Goal: Task Accomplishment & Management: Manage account settings

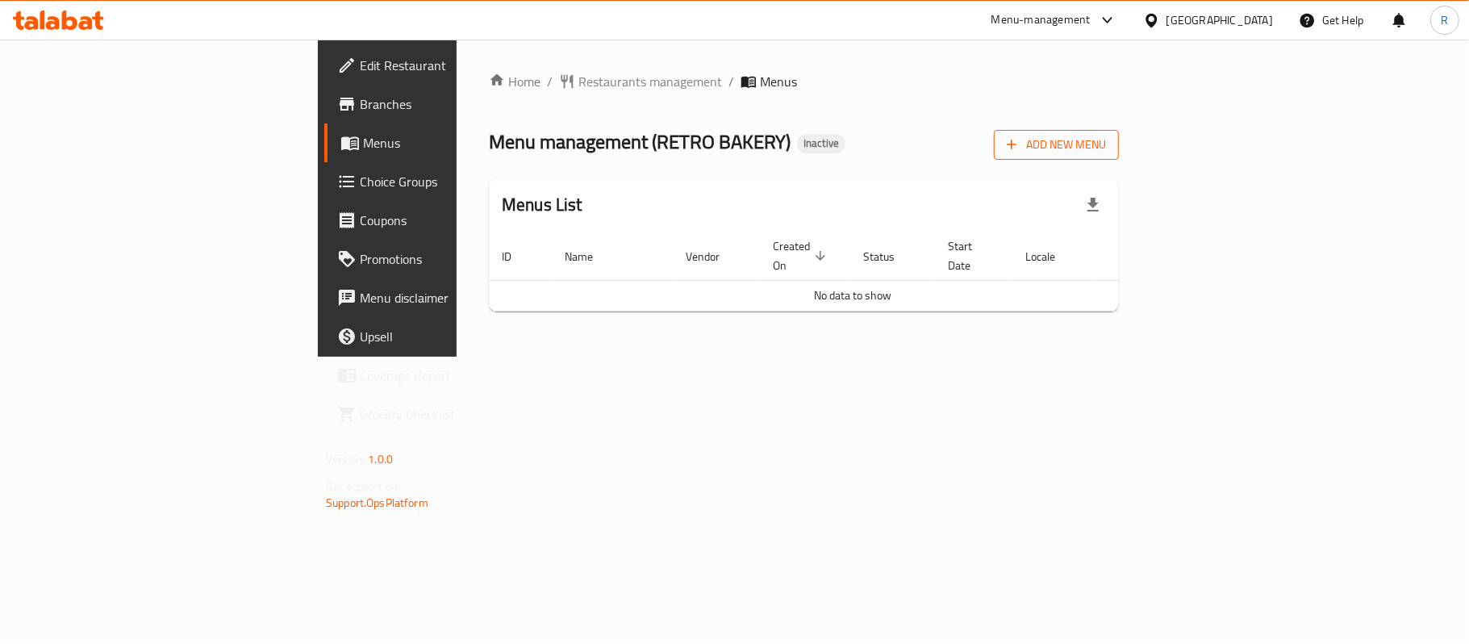
click at [1119, 131] on button "Add New Menu" at bounding box center [1056, 145] width 125 height 30
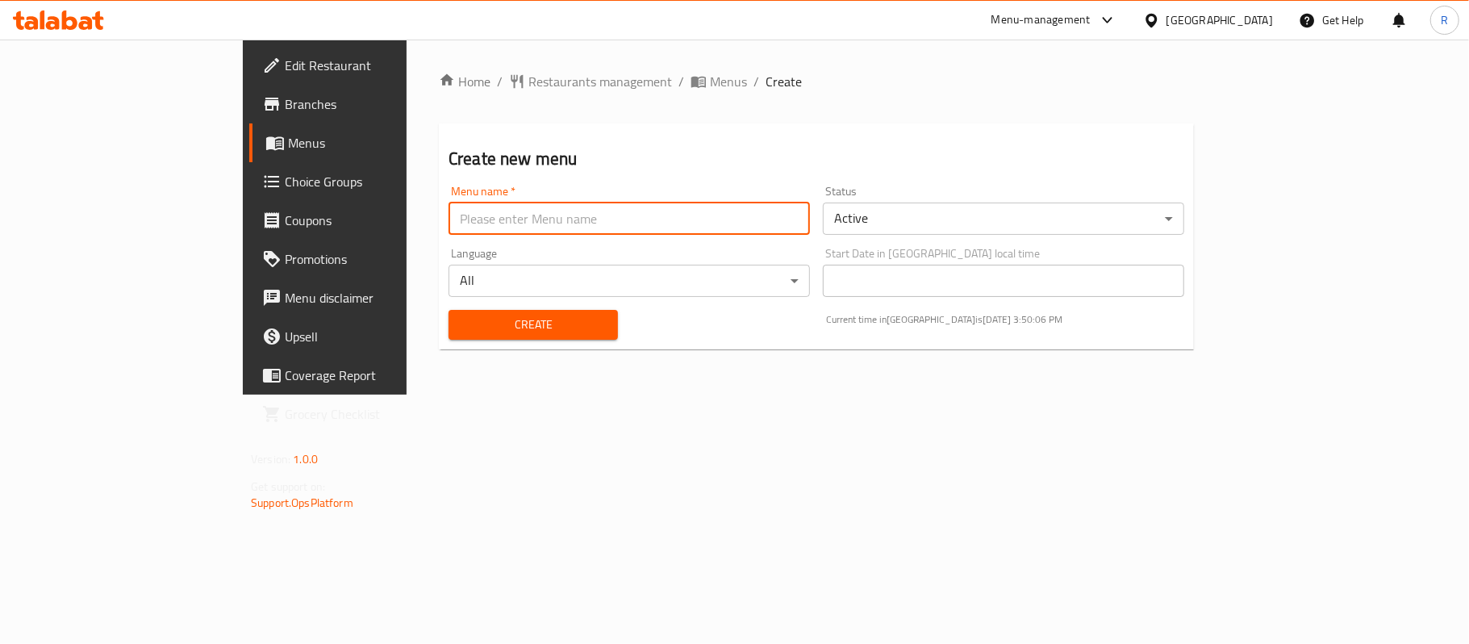
click at [469, 214] on input "text" at bounding box center [630, 219] width 362 height 32
type input "[DATE]"
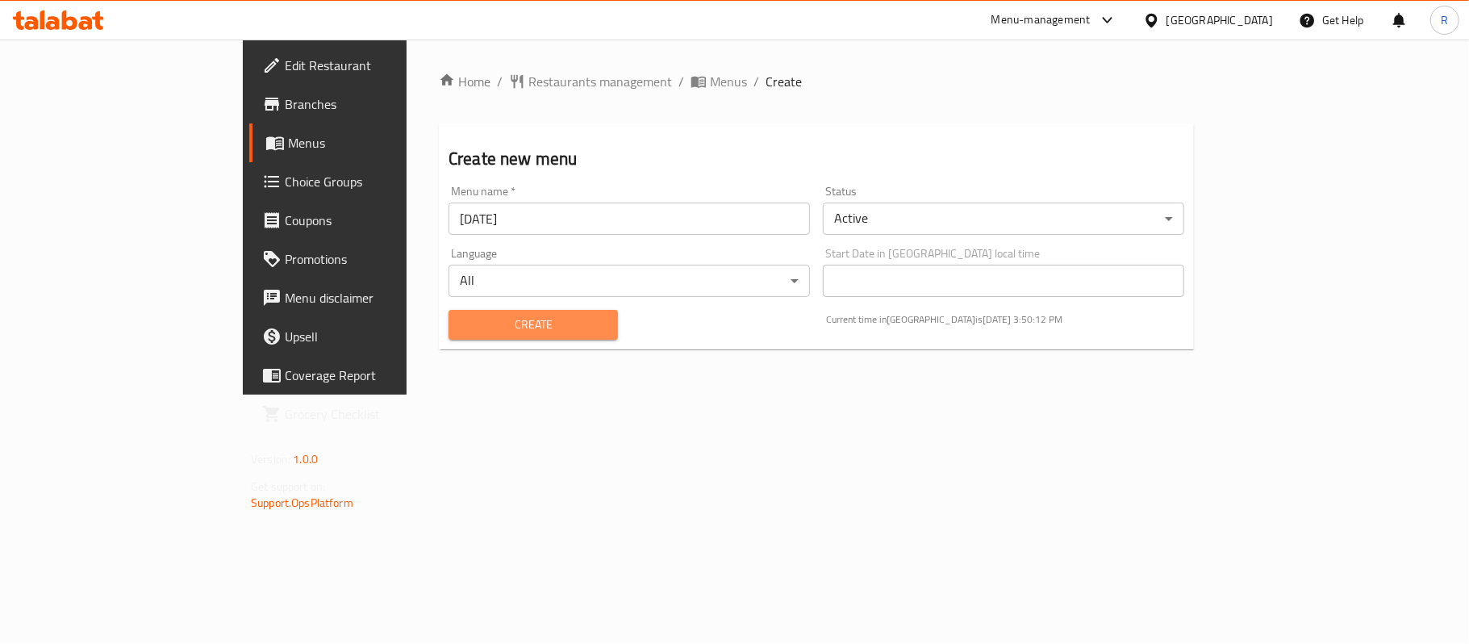
click at [517, 323] on span "Create" at bounding box center [534, 325] width 144 height 20
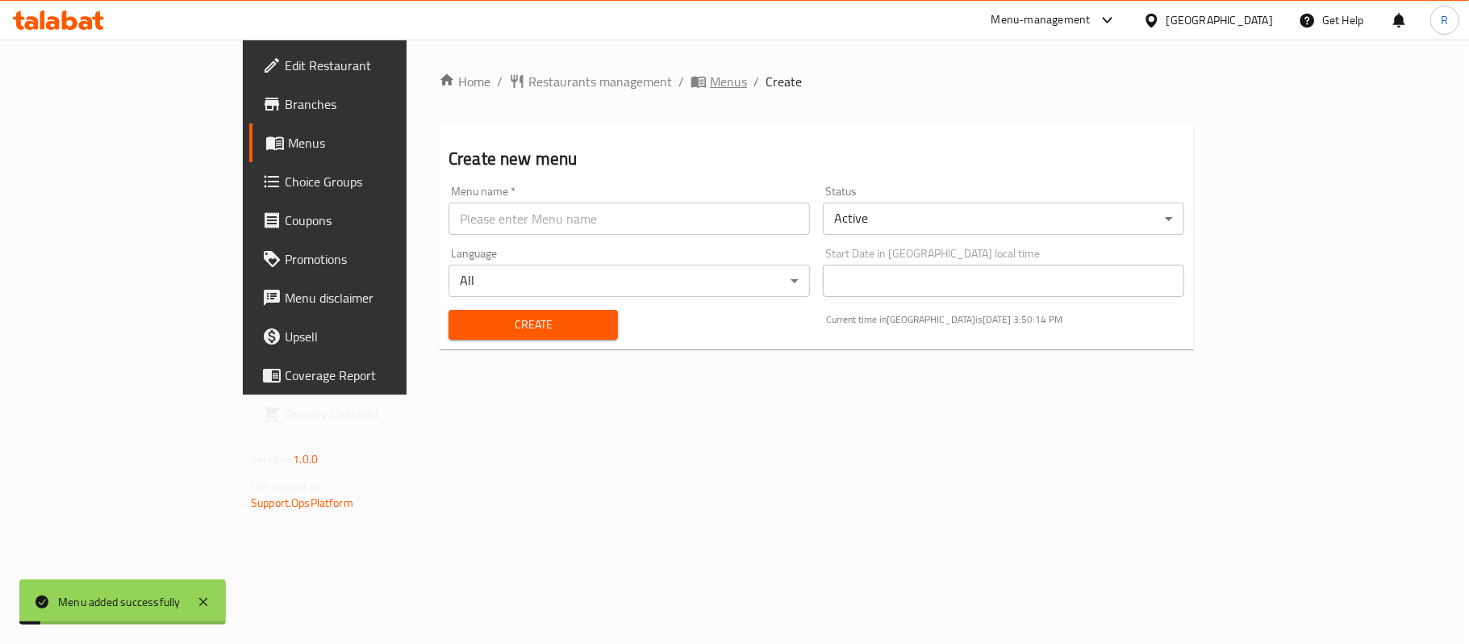
click at [710, 82] on span "Menus" at bounding box center [728, 81] width 37 height 19
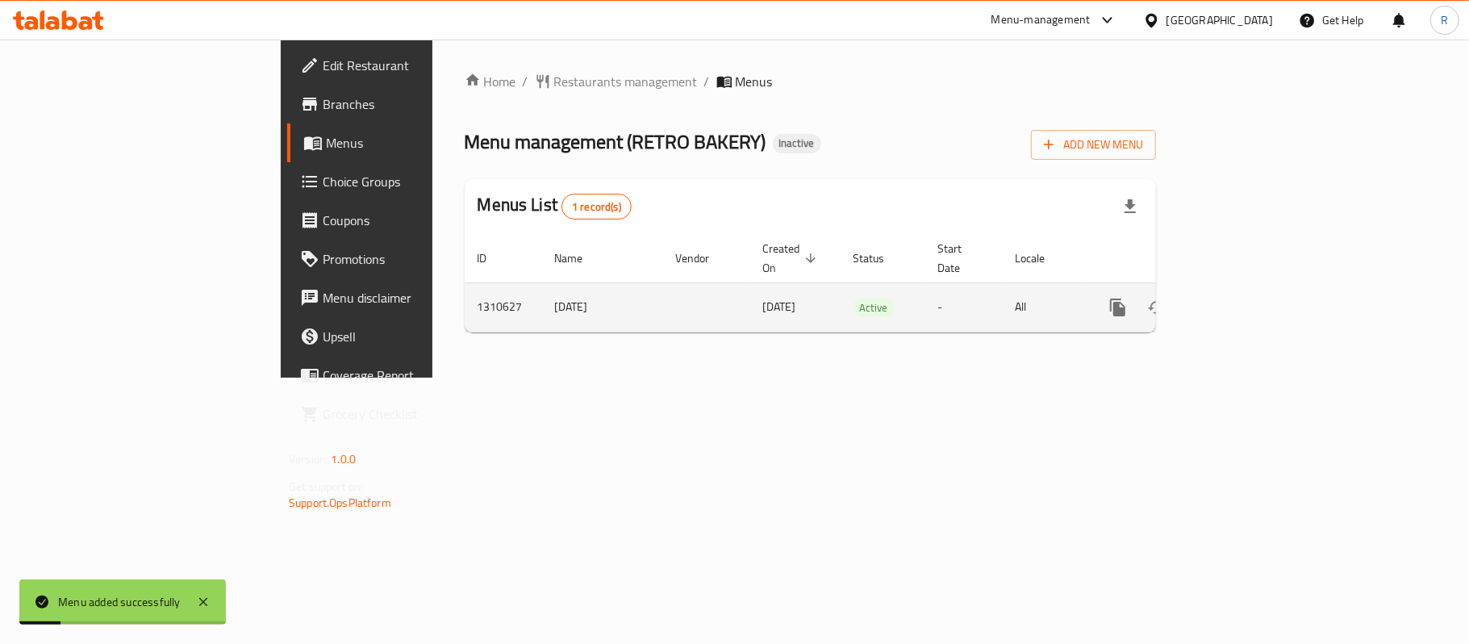
click at [1244, 298] on icon "enhanced table" at bounding box center [1234, 307] width 19 height 19
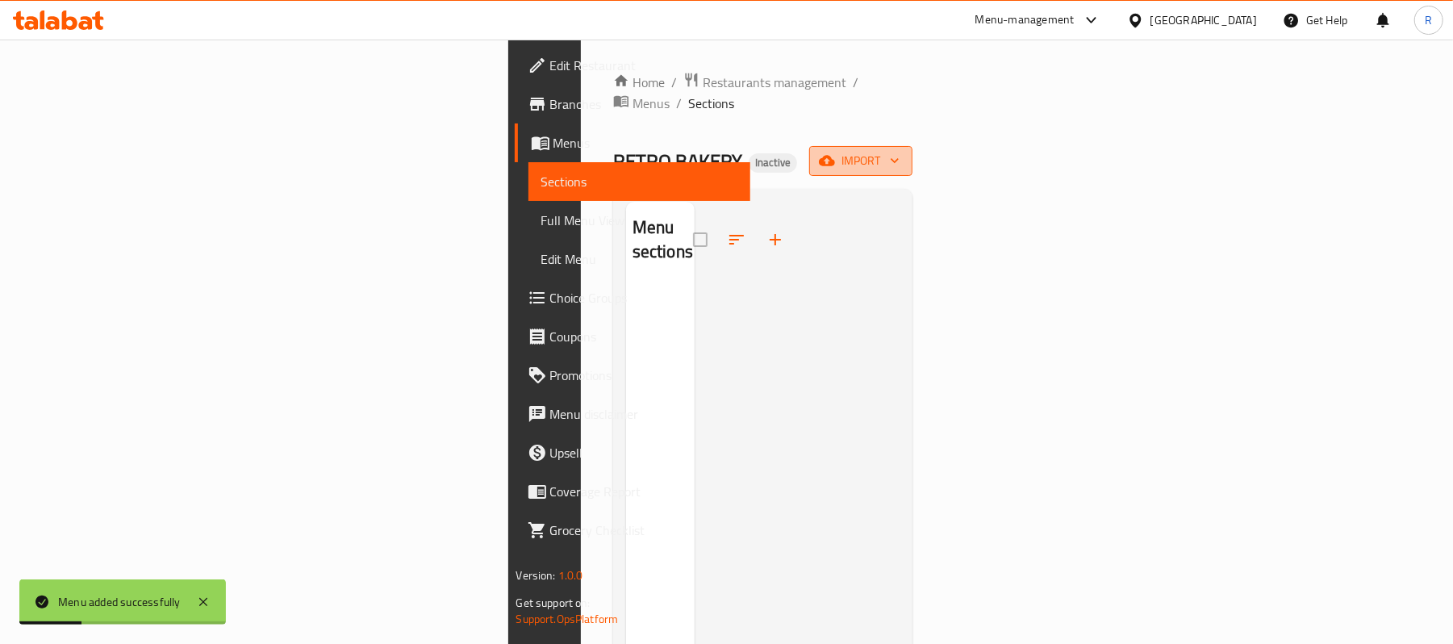
click at [900, 151] on span "import" at bounding box center [860, 161] width 77 height 20
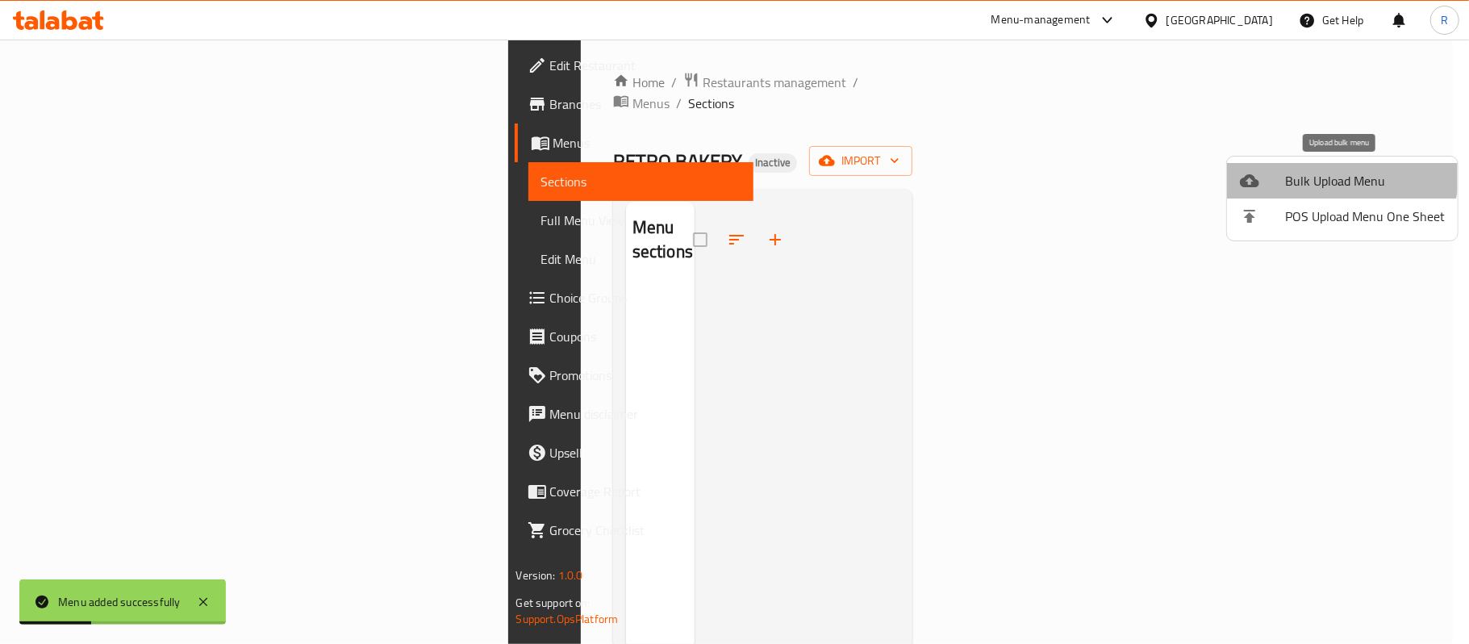
click at [1317, 171] on span "Bulk Upload Menu" at bounding box center [1365, 180] width 160 height 19
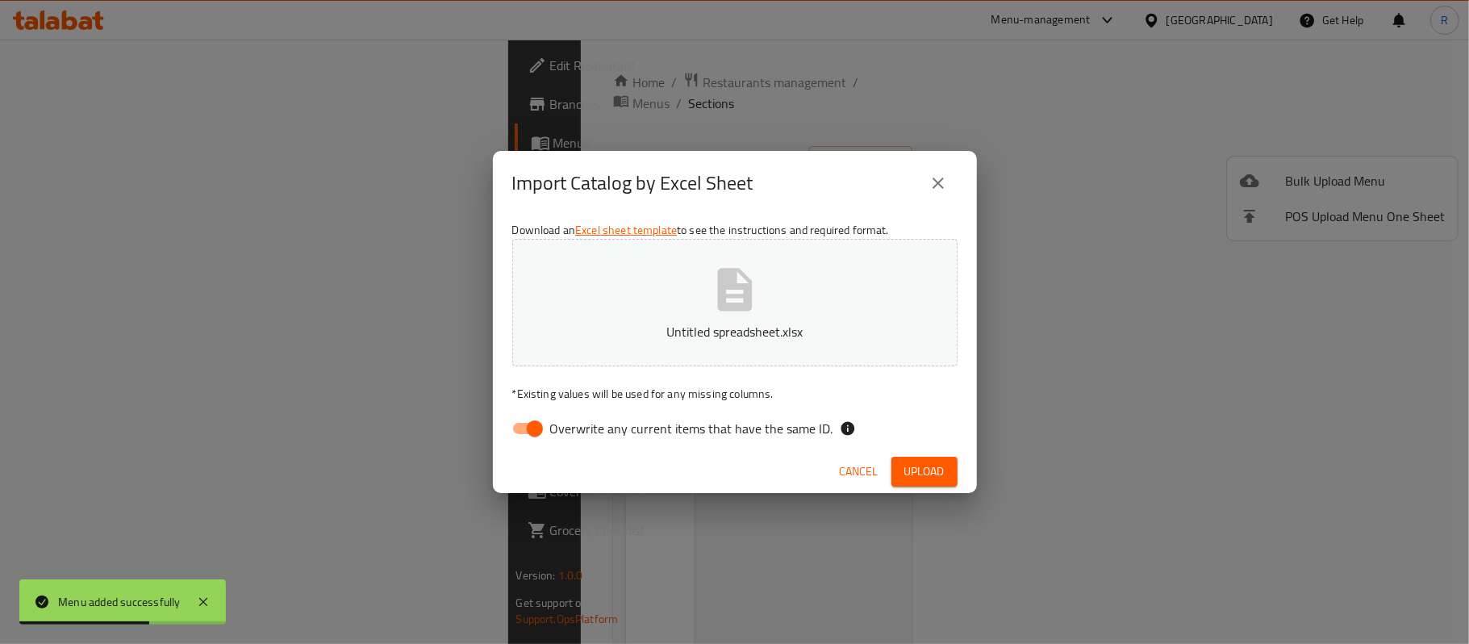
click at [534, 421] on input "Overwrite any current items that have the same ID." at bounding box center [535, 428] width 92 height 31
checkbox input "false"
click at [914, 468] on span "Upload" at bounding box center [925, 472] width 40 height 20
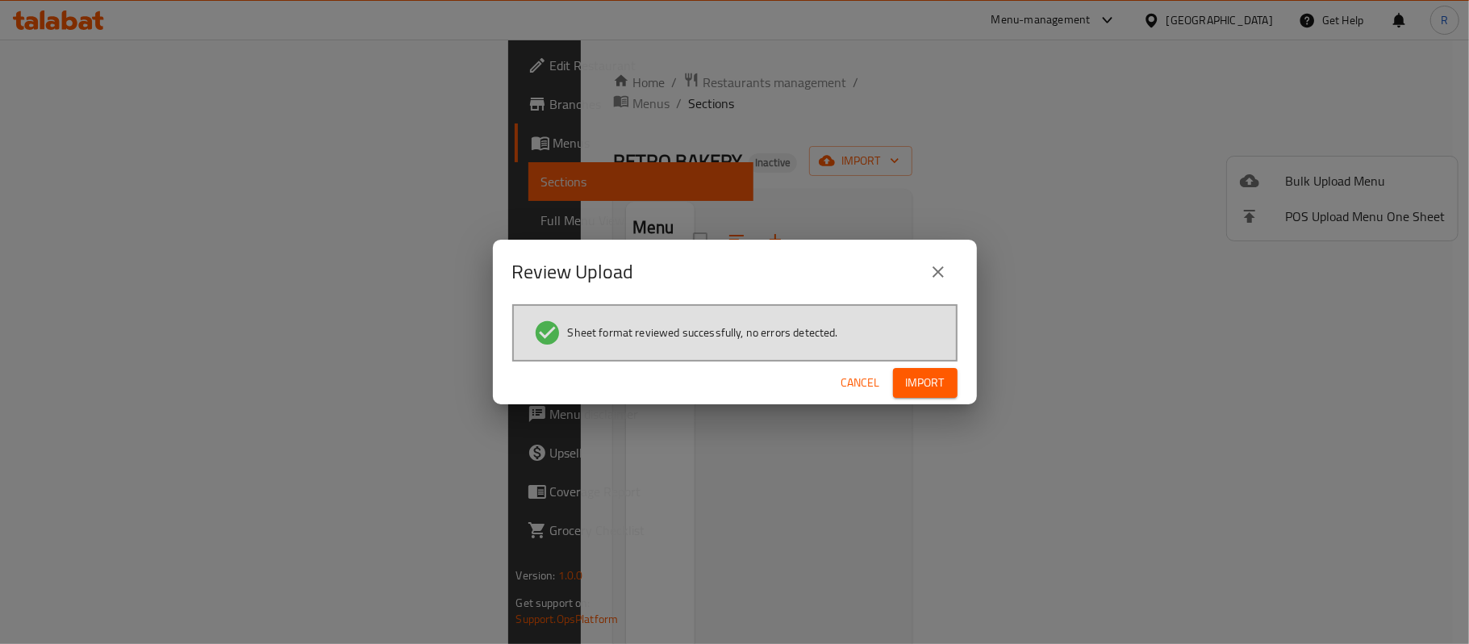
click at [926, 374] on span "Import" at bounding box center [925, 383] width 39 height 20
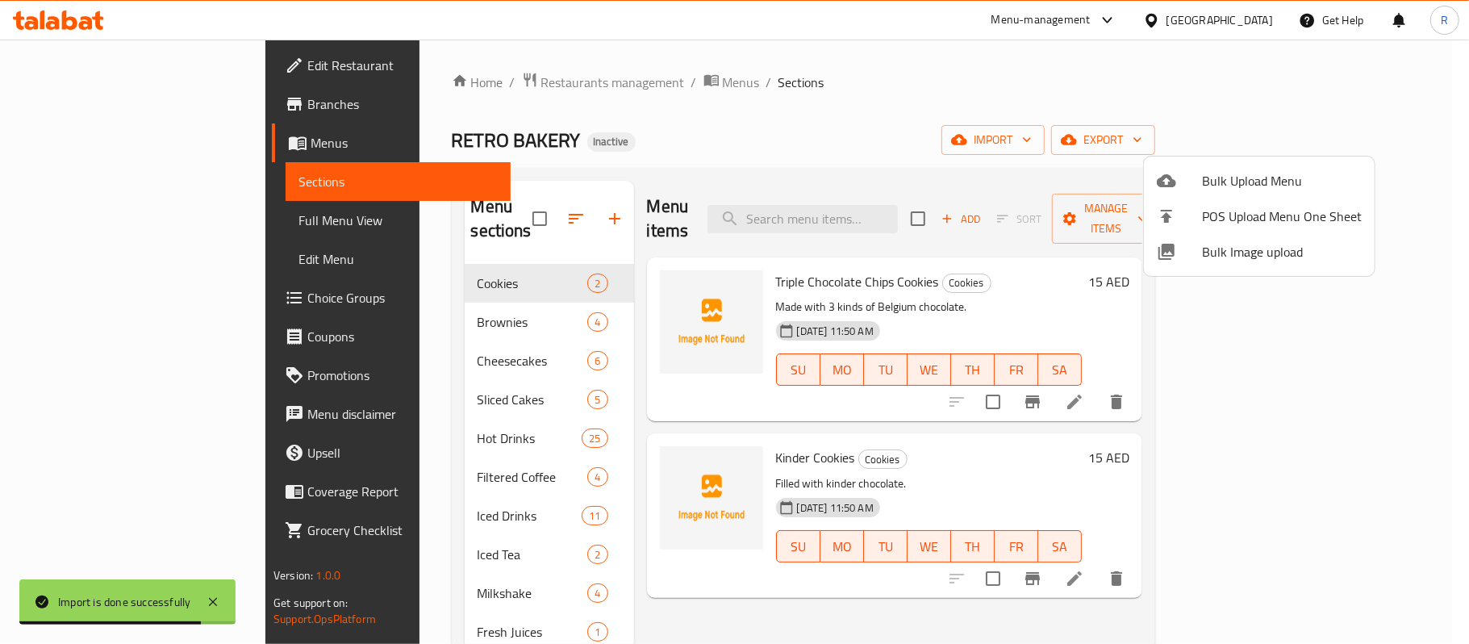
click at [97, 224] on div at bounding box center [734, 322] width 1469 height 644
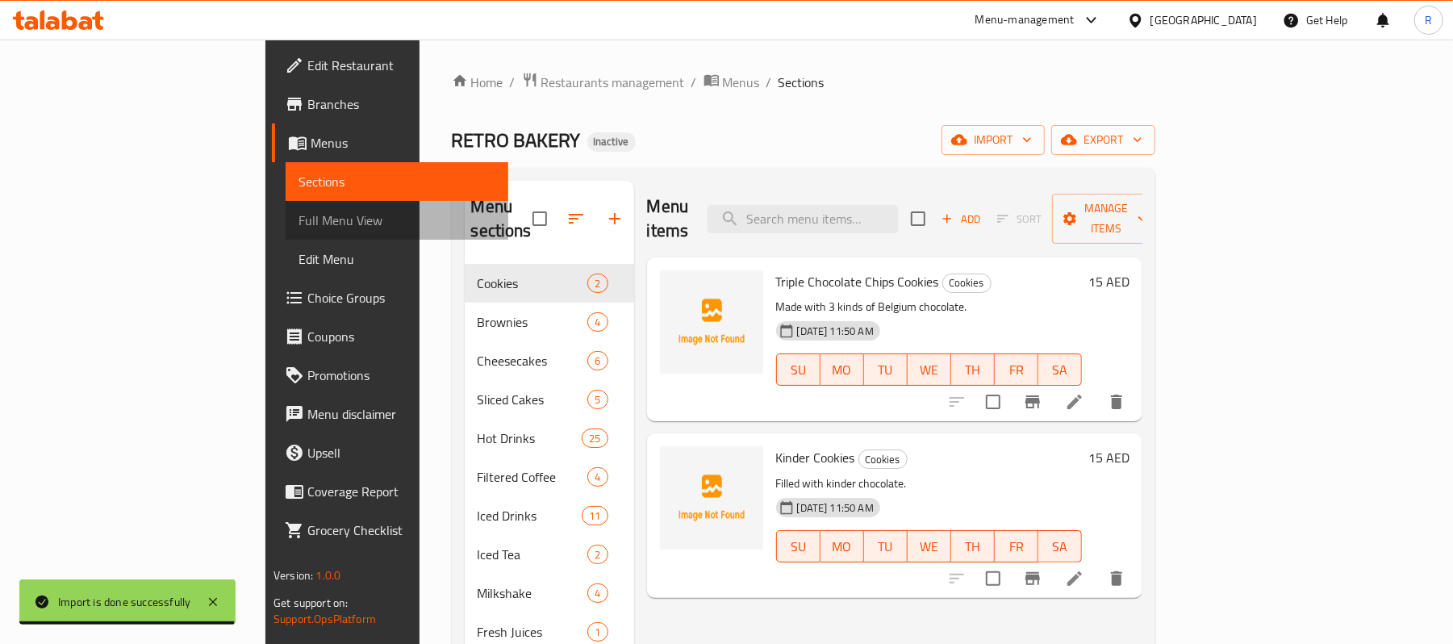
click at [299, 220] on span "Full Menu View" at bounding box center [397, 220] width 197 height 19
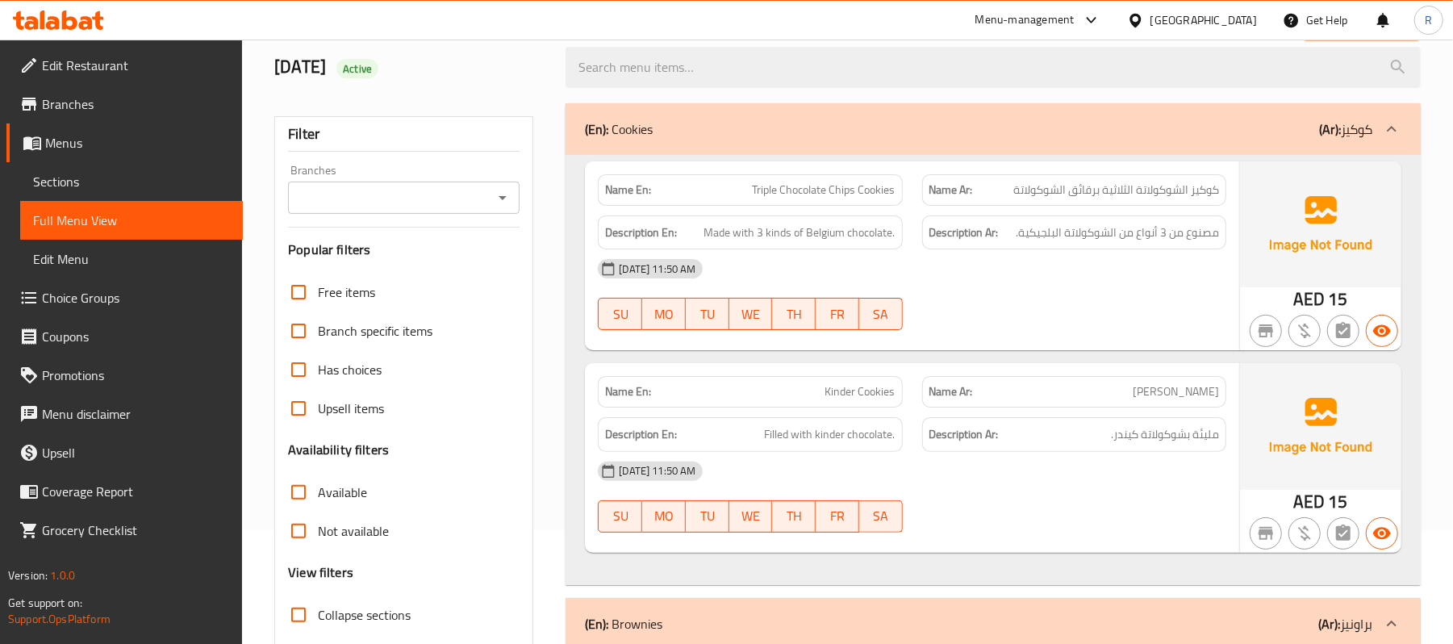
scroll to position [323, 0]
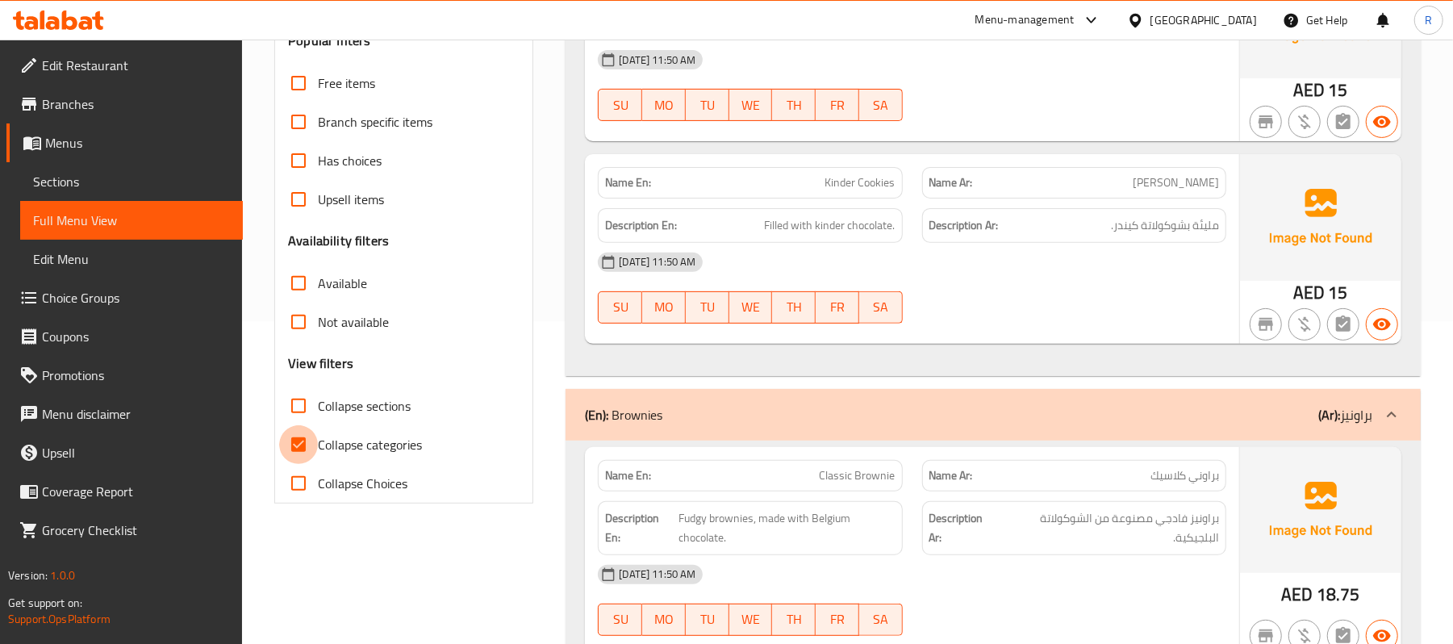
click at [298, 447] on input "Collapse categories" at bounding box center [298, 444] width 39 height 39
checkbox input "false"
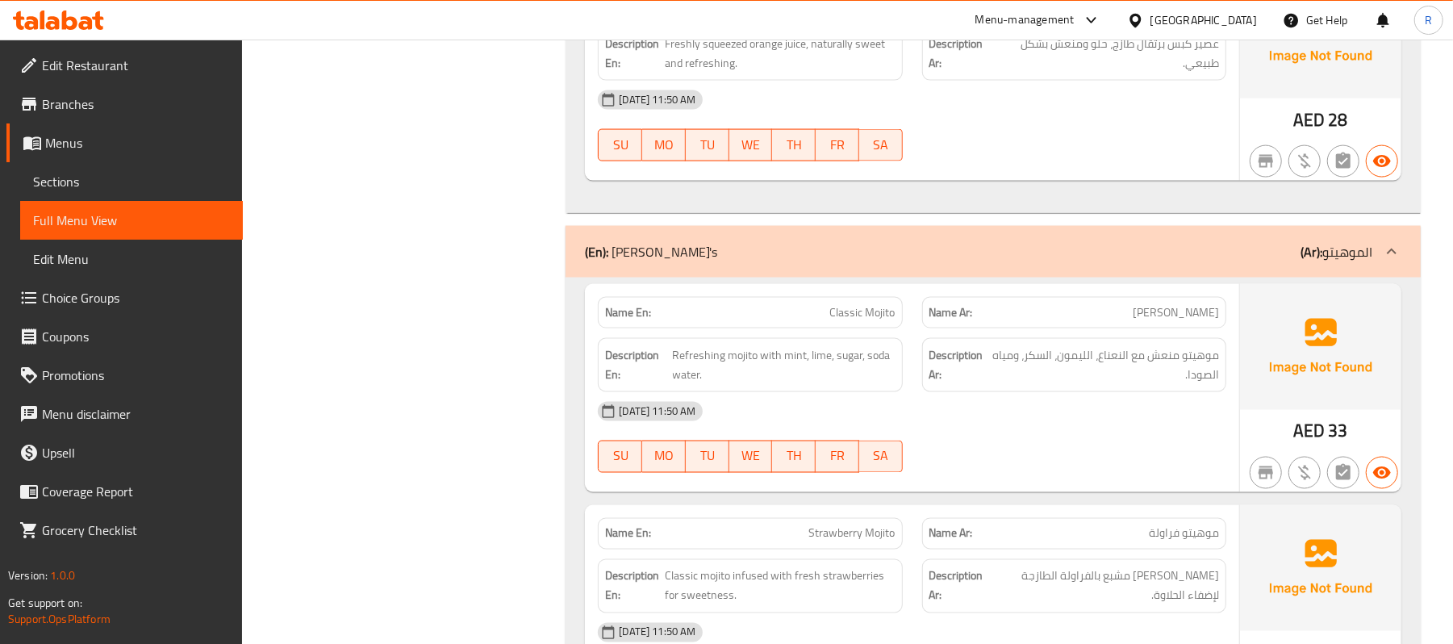
scroll to position [14819, 0]
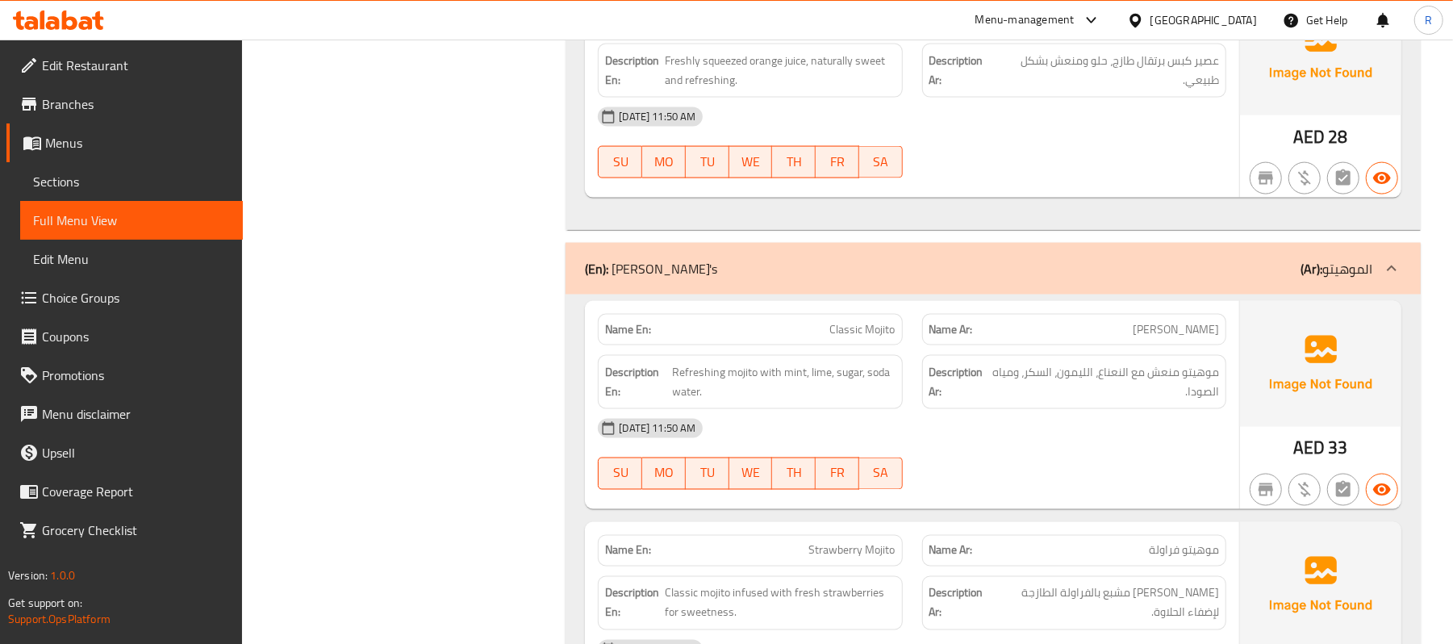
click at [156, 103] on span "Branches" at bounding box center [136, 103] width 188 height 19
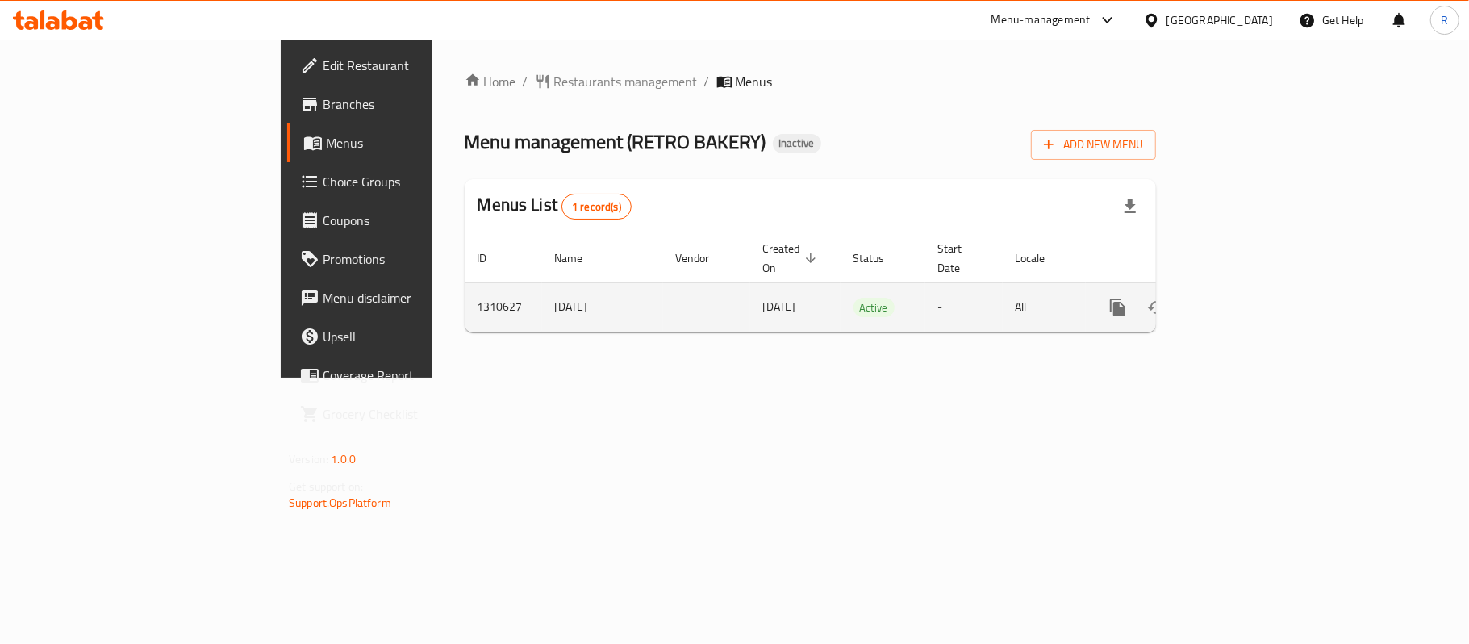
click at [1244, 298] on icon "enhanced table" at bounding box center [1234, 307] width 19 height 19
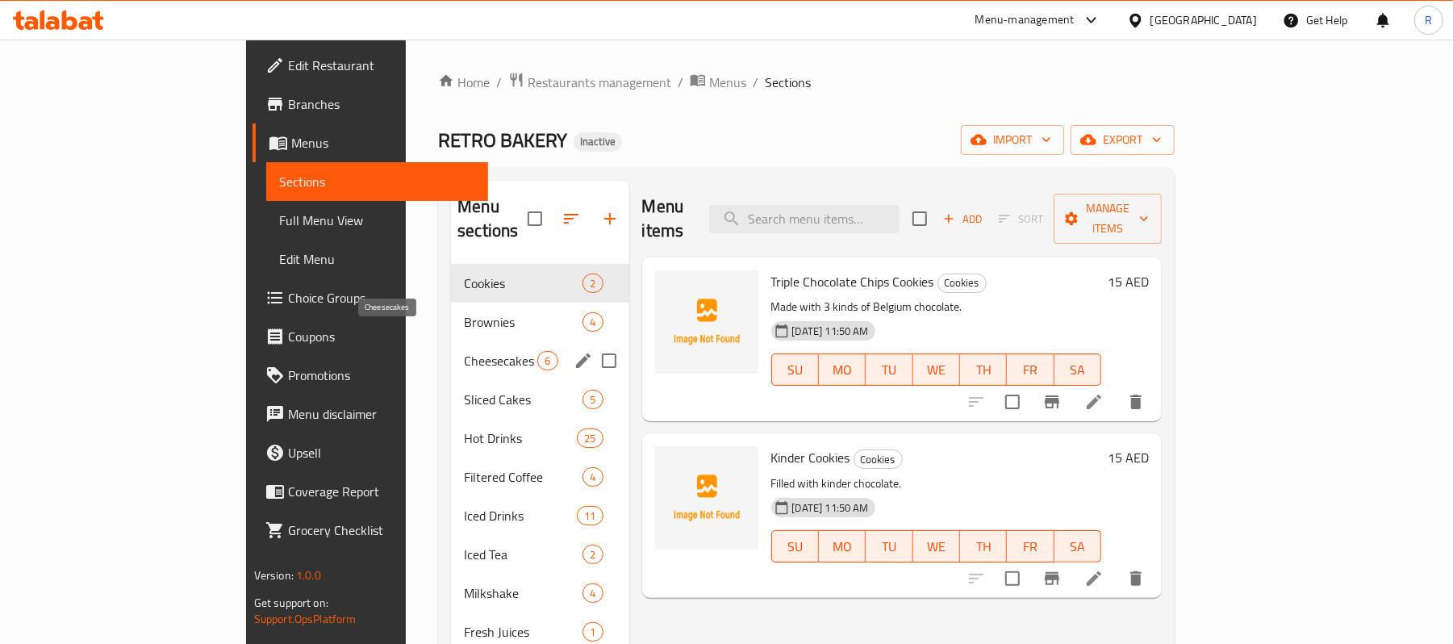
click at [464, 351] on span "Cheesecakes" at bounding box center [500, 360] width 73 height 19
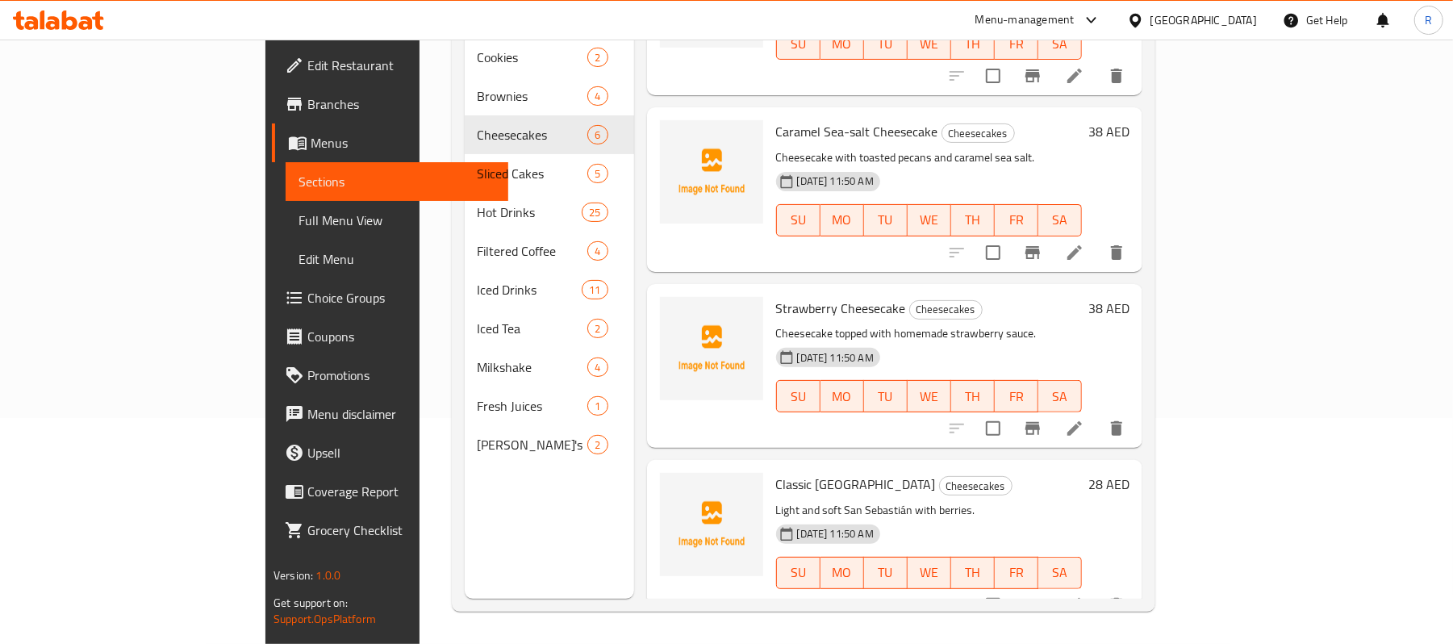
scroll to position [227, 0]
drag, startPoint x: 775, startPoint y: 284, endPoint x: 836, endPoint y: 281, distance: 61.4
click at [836, 296] on span "Strawberry Cheesecake" at bounding box center [841, 308] width 130 height 24
copy span "Cheesecake"
click at [1097, 591] on li at bounding box center [1074, 605] width 45 height 29
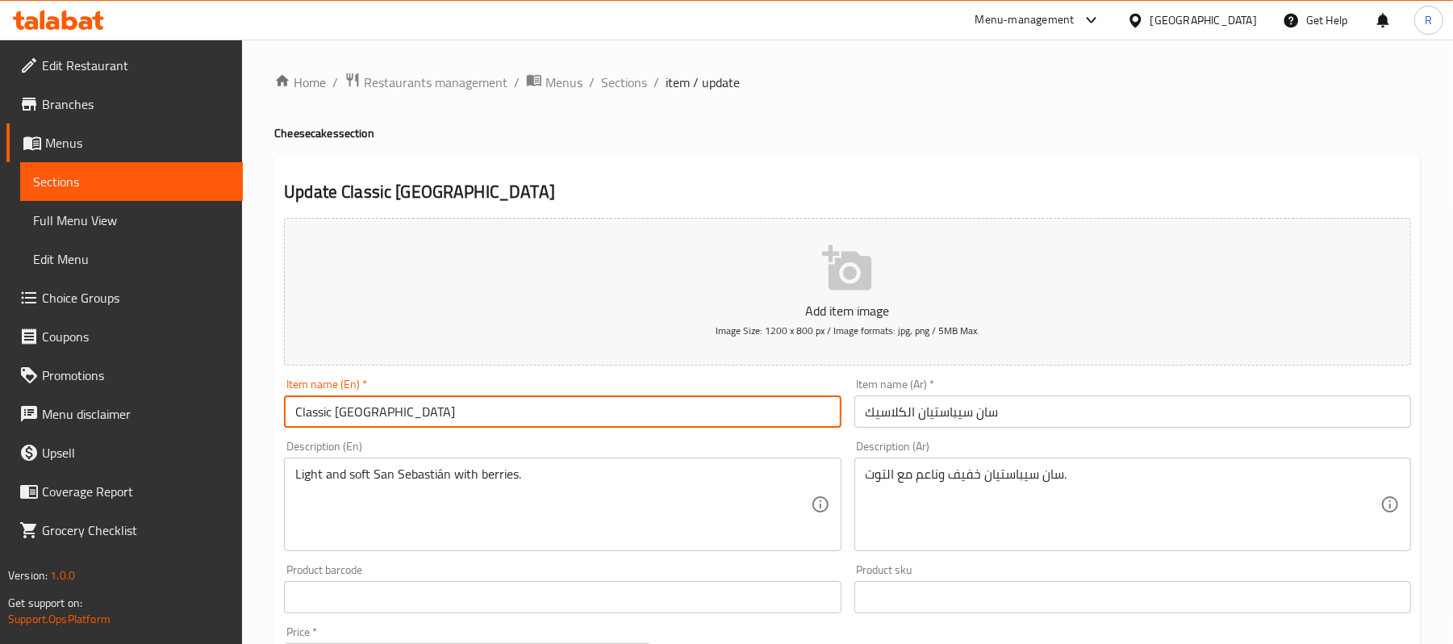
click at [473, 414] on input "Classic [GEOGRAPHIC_DATA]" at bounding box center [562, 411] width 557 height 32
paste input "Cheesecake"
type input "Classic San Sebastián Cheesecake"
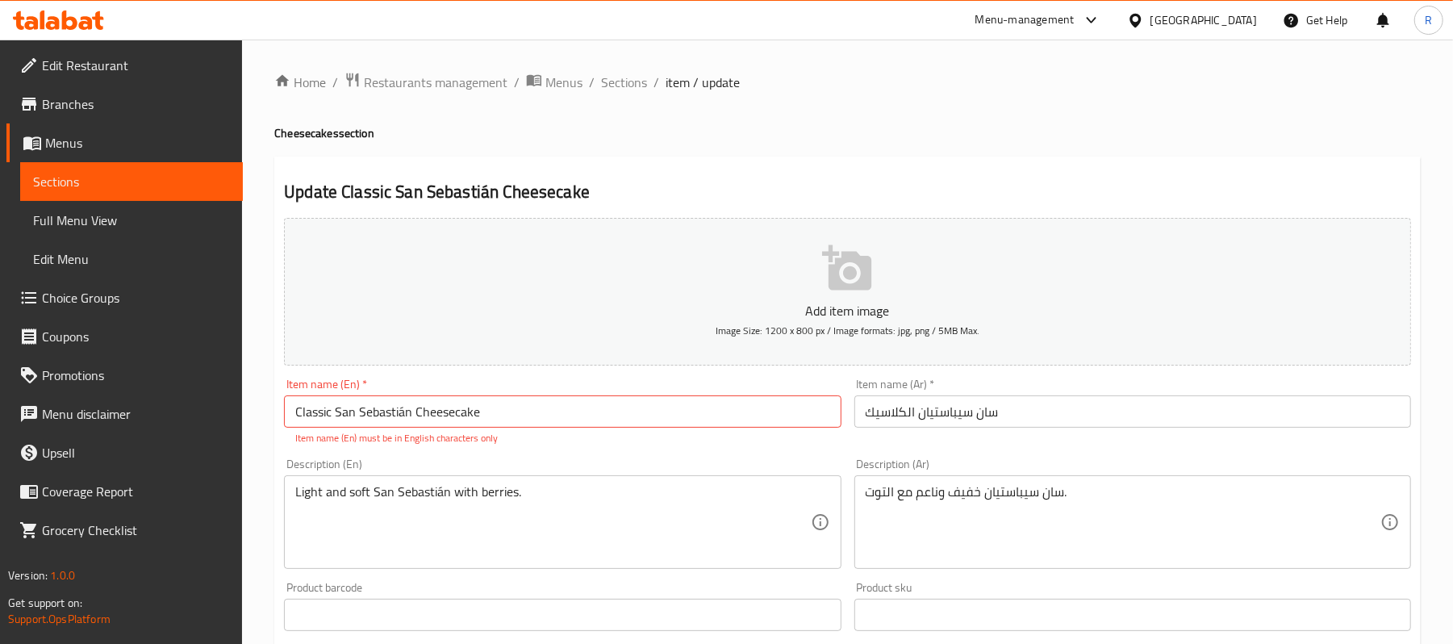
click at [967, 408] on input "سان سيباستيان الكلاسيك" at bounding box center [1133, 411] width 557 height 32
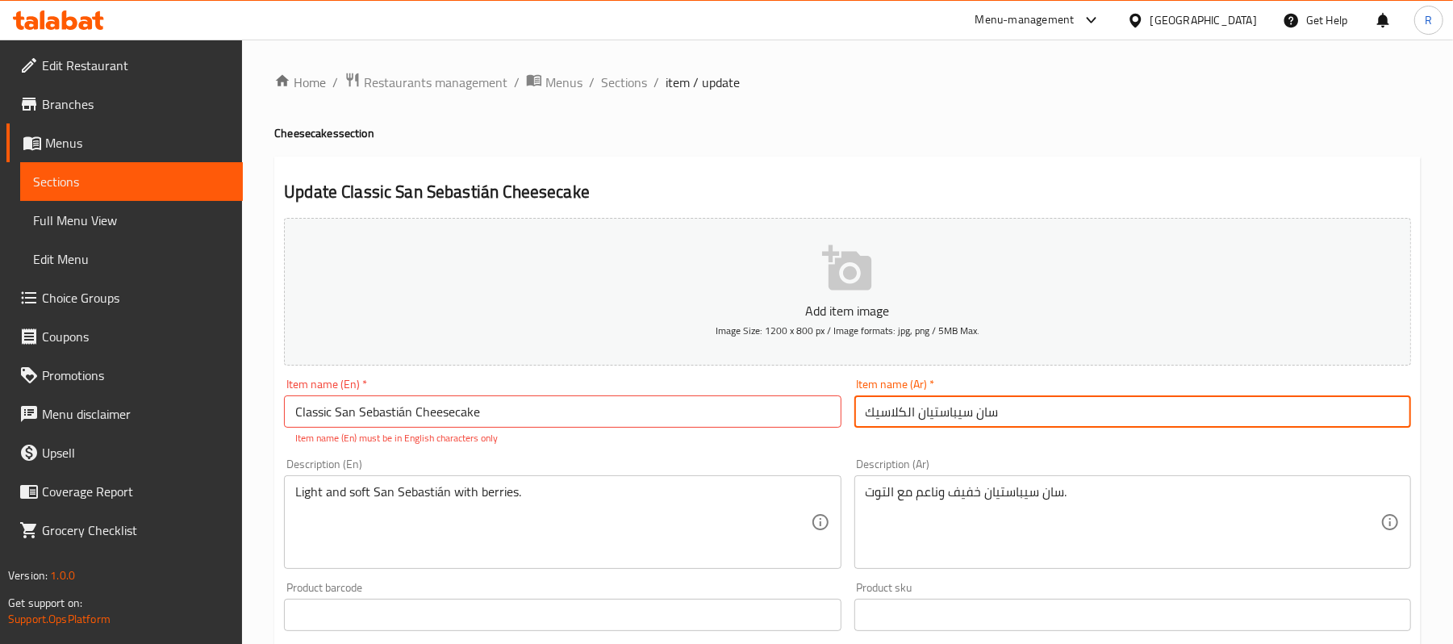
click at [857, 418] on input "سان سيباستيان الكلاسيك" at bounding box center [1133, 411] width 557 height 32
paste input "تشيز كيك"
type input "تشيز كيك سان سيباستيان الكلاسيك"
click at [849, 472] on div "Description (Ar) سان سيباستيان خفيف وناعم مع التوت. Description (Ar)" at bounding box center [1133, 513] width 570 height 123
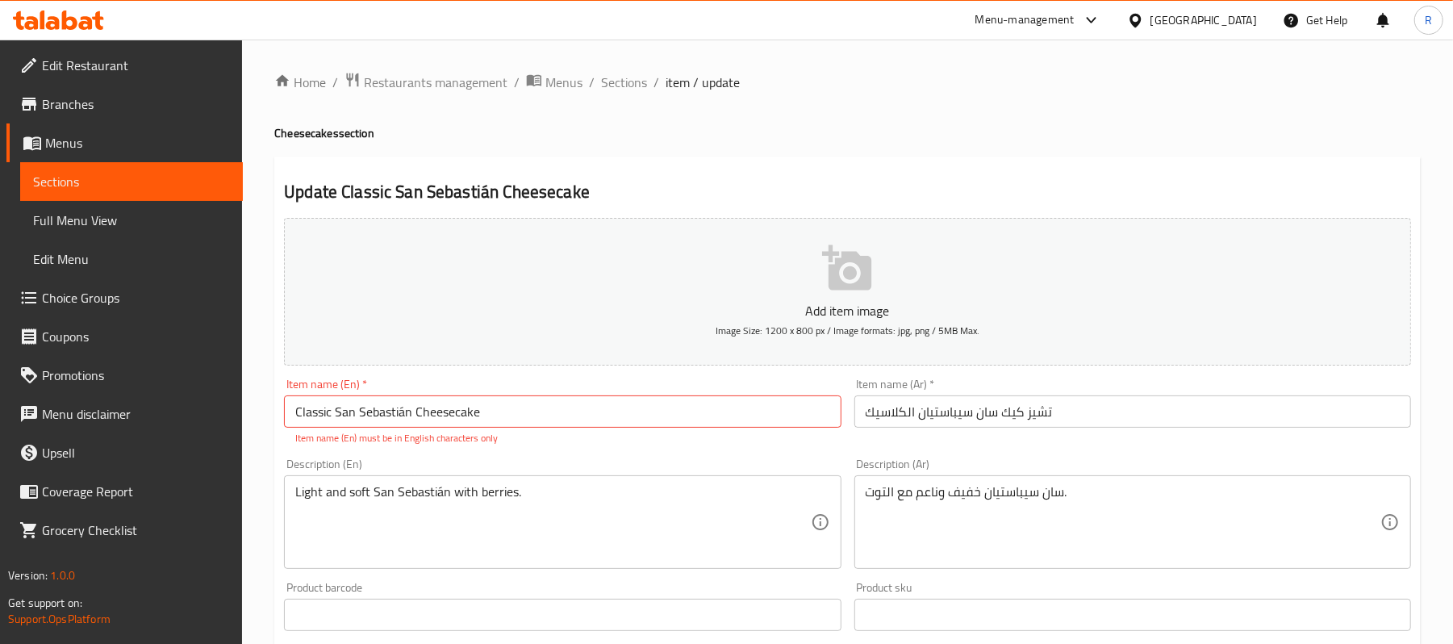
click at [849, 472] on div "Description (Ar) سان سيباستيان خفيف وناعم مع التوت. Description (Ar)" at bounding box center [1133, 513] width 570 height 123
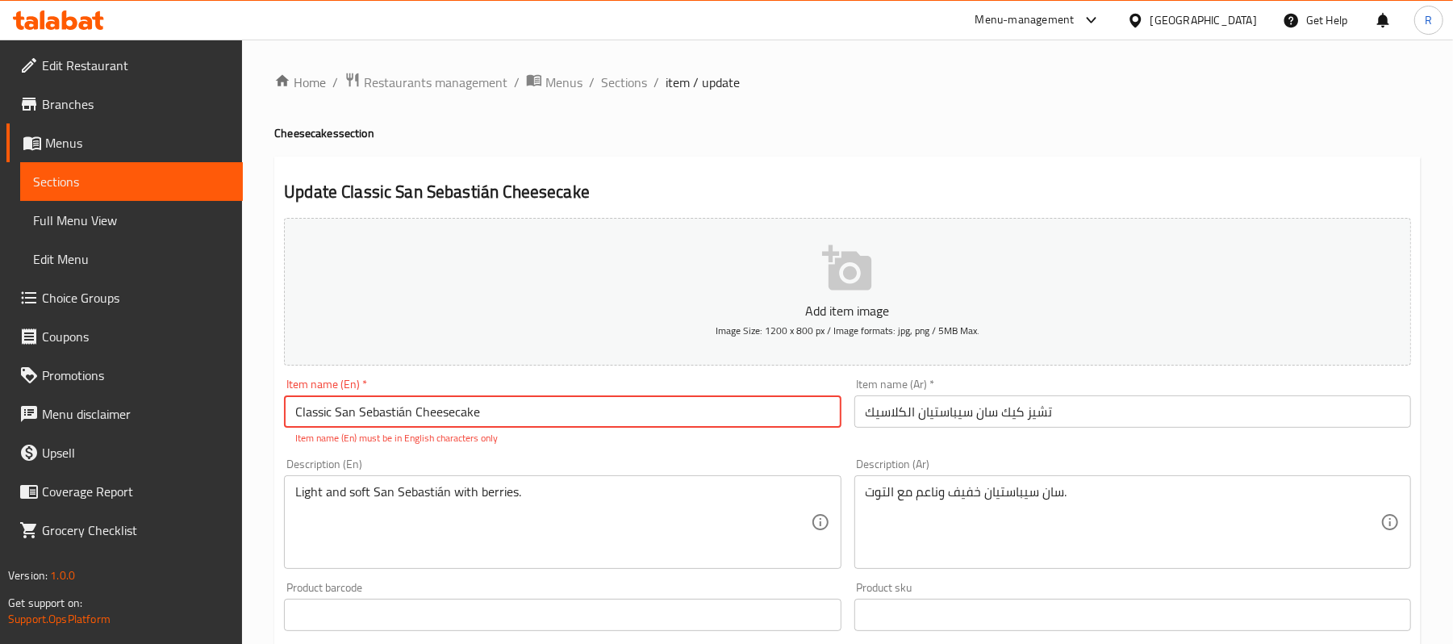
click at [646, 398] on input "Classic San Sebastián Cheesecake" at bounding box center [562, 411] width 557 height 32
click at [565, 445] on p "Item name (En) must be in English characters only" at bounding box center [562, 438] width 534 height 15
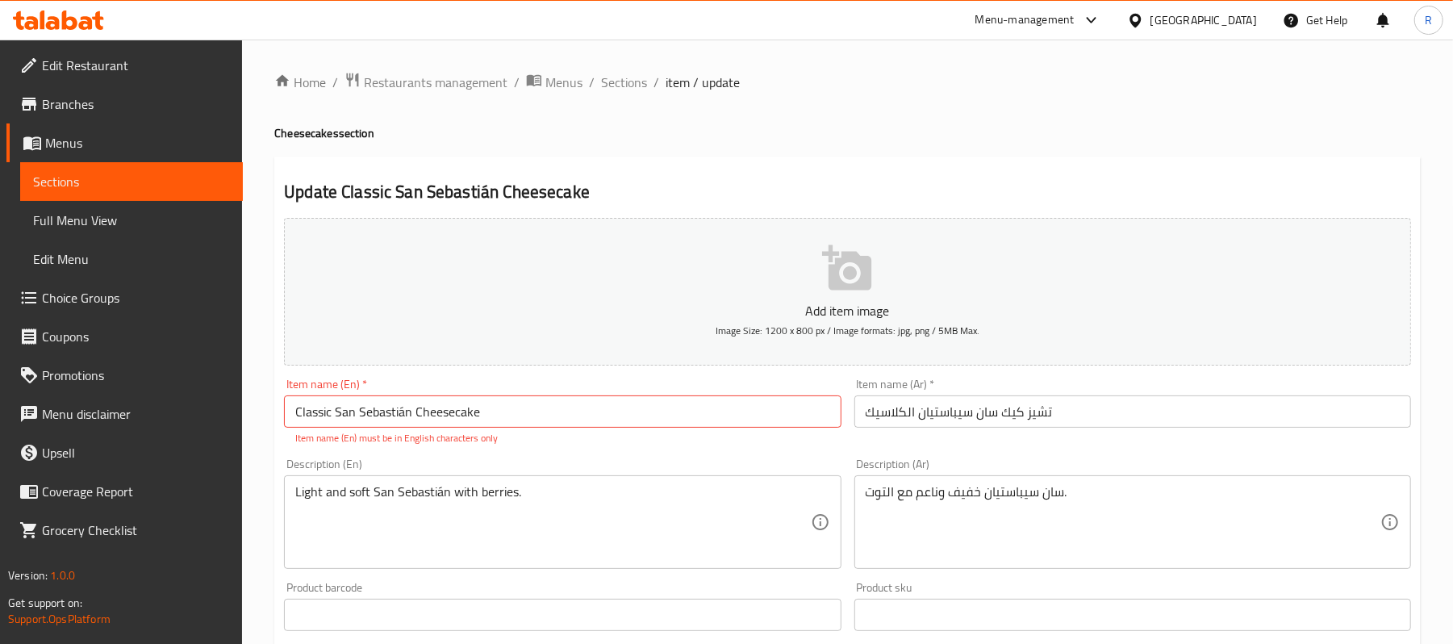
click at [405, 415] on input "Classic San Sebastián Cheesecake" at bounding box center [562, 411] width 557 height 32
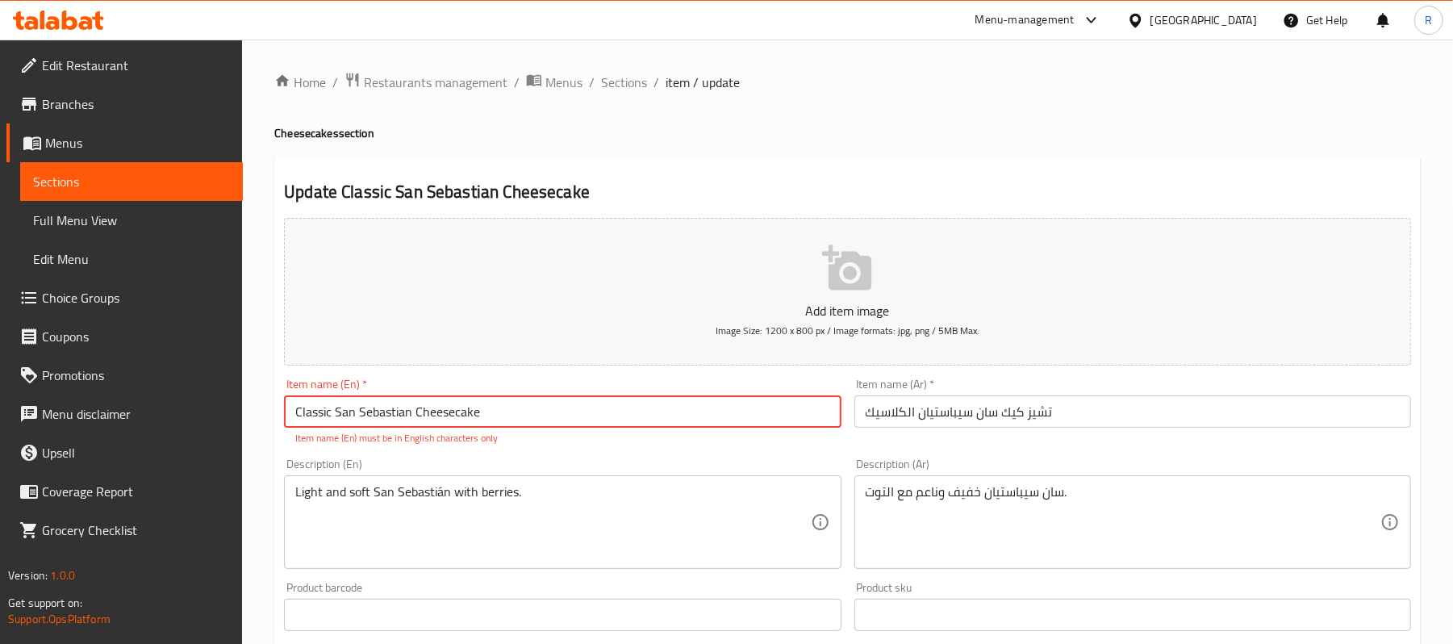
type input "Classic San Sebastian Cheesecake"
click at [504, 344] on button "Add item image Image Size: 1200 x 800 px / Image formats: jpg, png / 5MB Max." at bounding box center [847, 292] width 1127 height 148
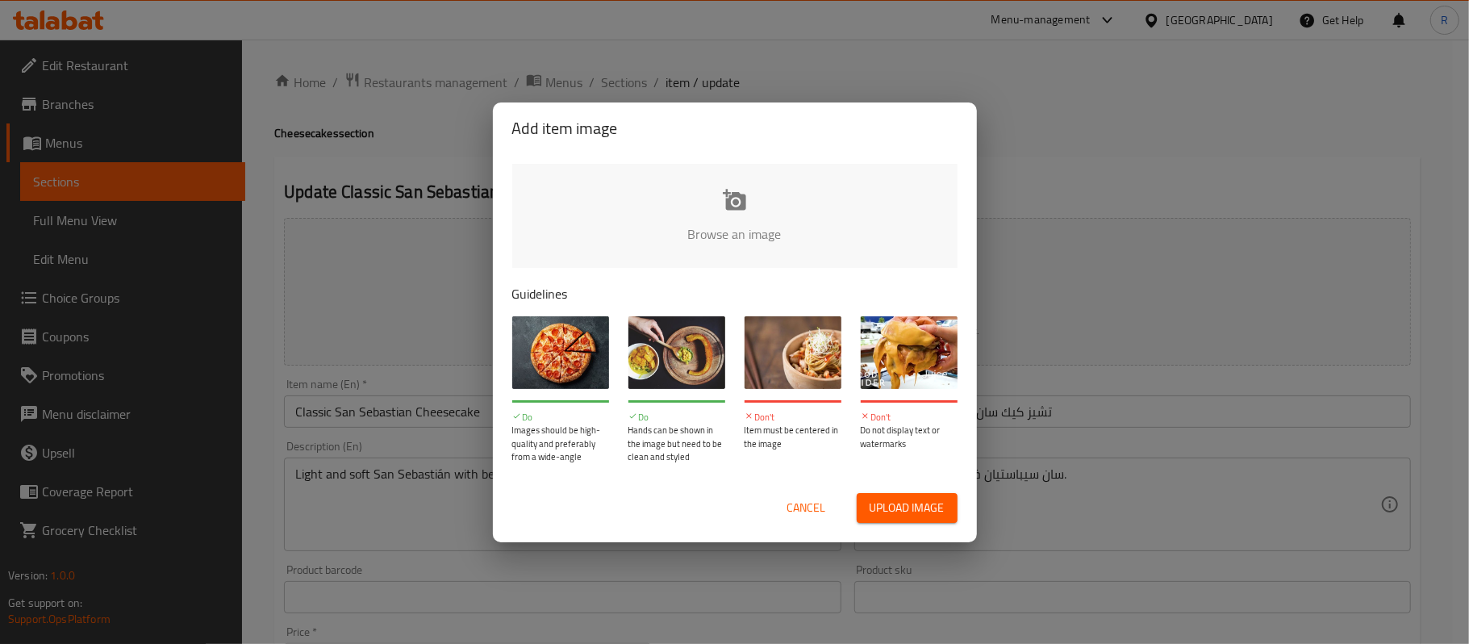
click at [807, 507] on span "Cancel" at bounding box center [807, 508] width 39 height 20
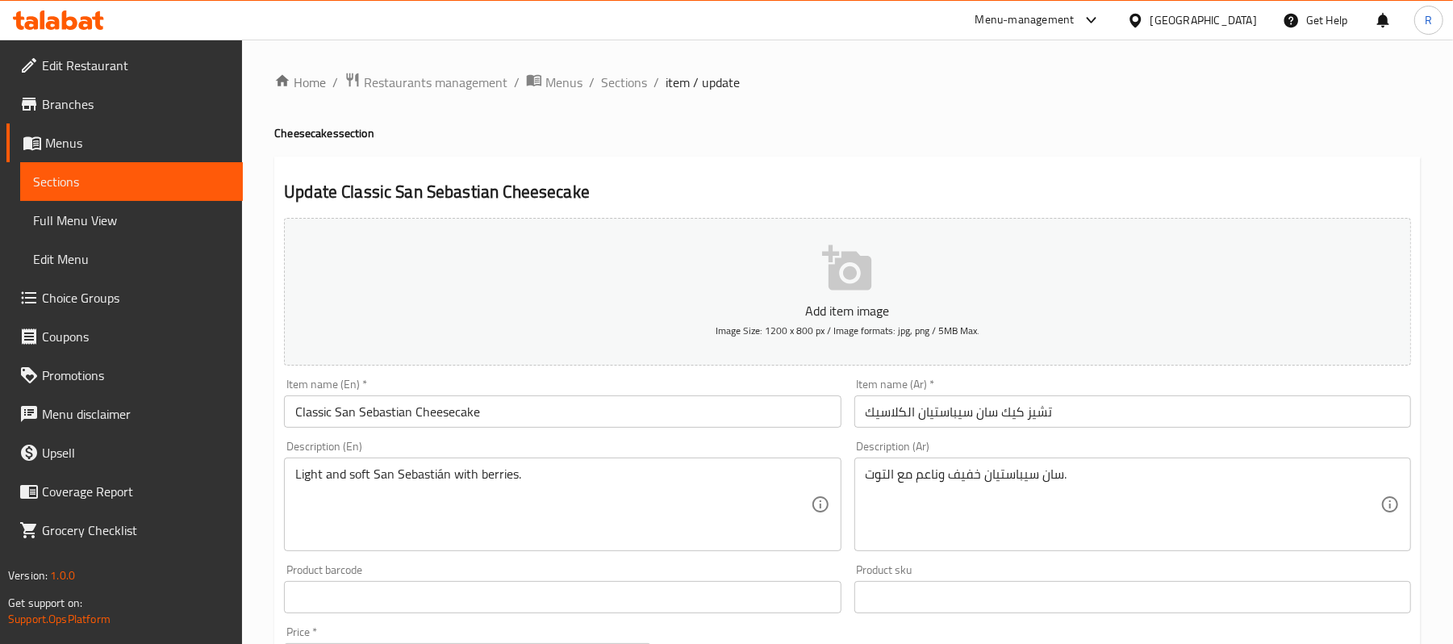
click at [841, 446] on div "Description (En) Light and soft San Sebastián with berries. Description (En)" at bounding box center [562, 496] width 557 height 111
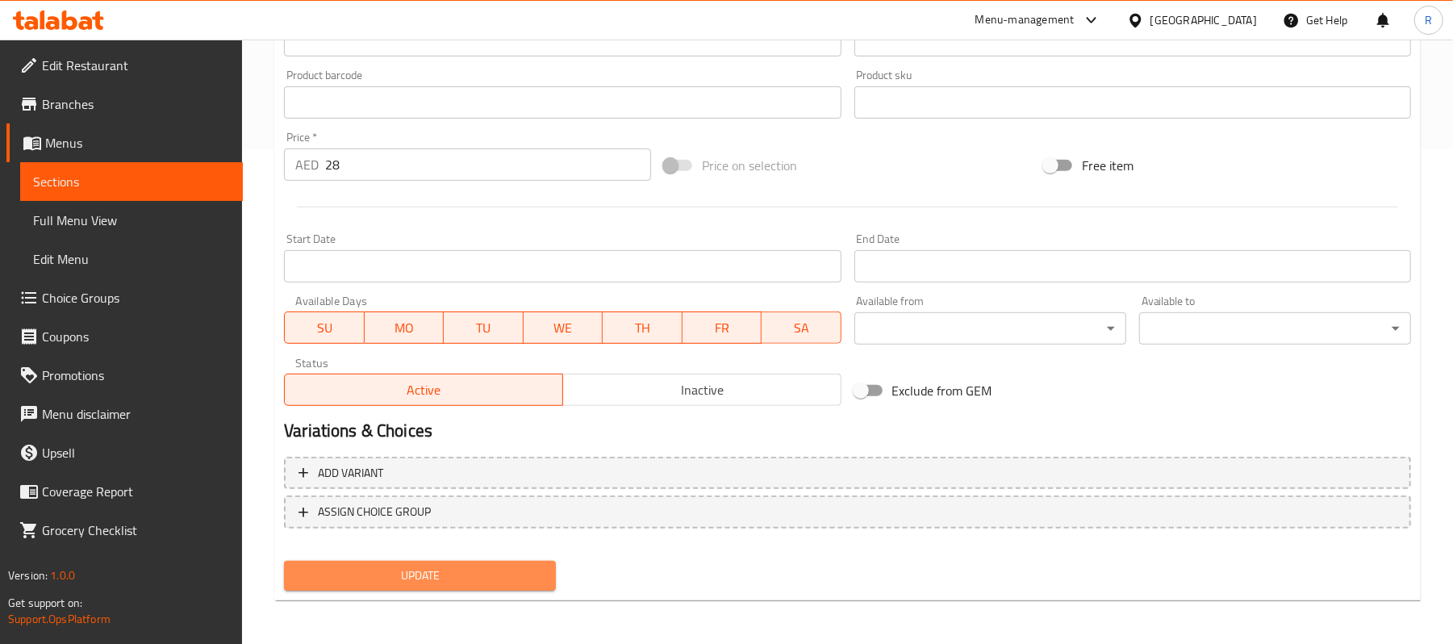
click at [528, 579] on span "Update" at bounding box center [420, 576] width 246 height 20
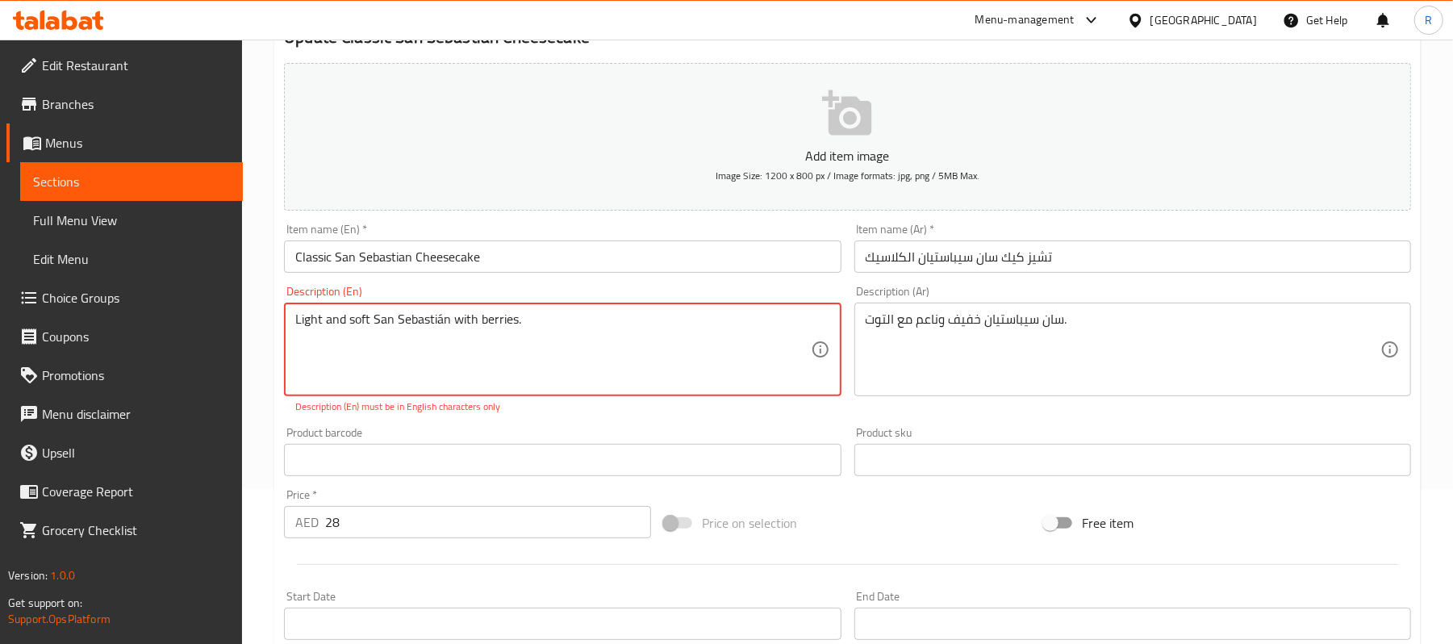
click at [440, 324] on textarea "Light and soft San Sebastián with berries." at bounding box center [552, 349] width 515 height 77
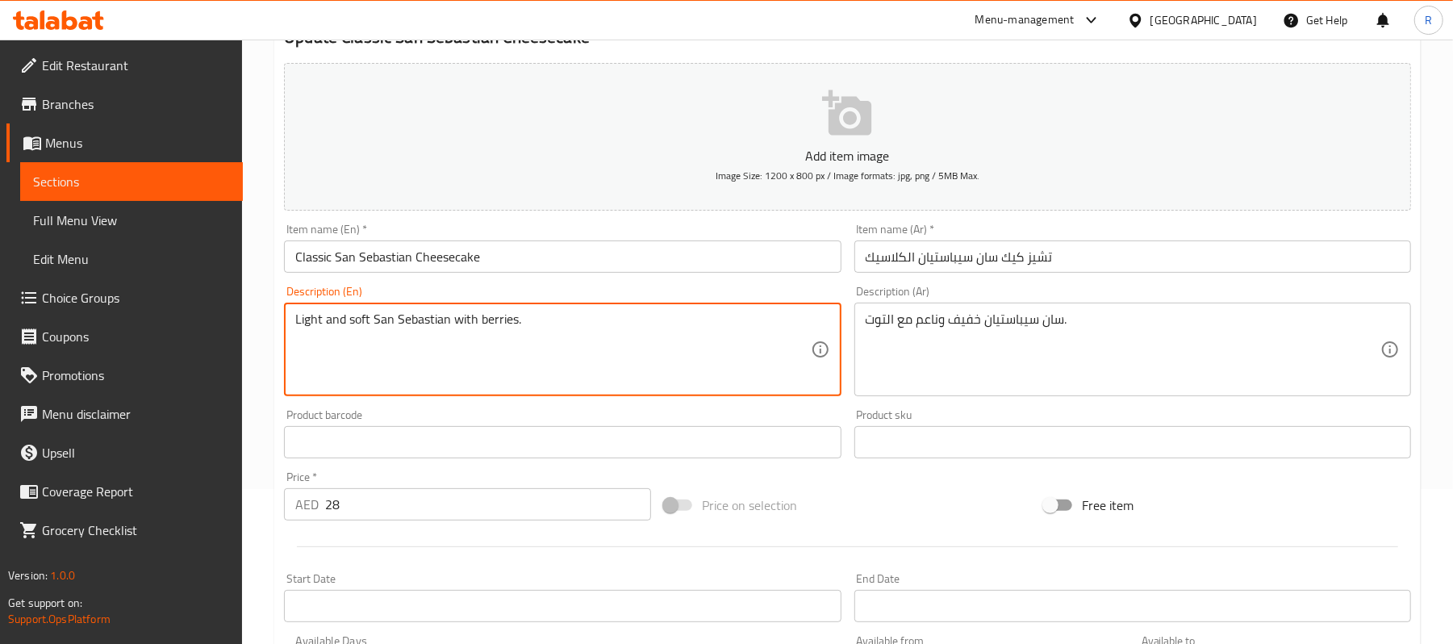
type textarea "Light and soft San Sebastian with berries."
click at [879, 515] on div "Price on selection" at bounding box center [848, 505] width 380 height 44
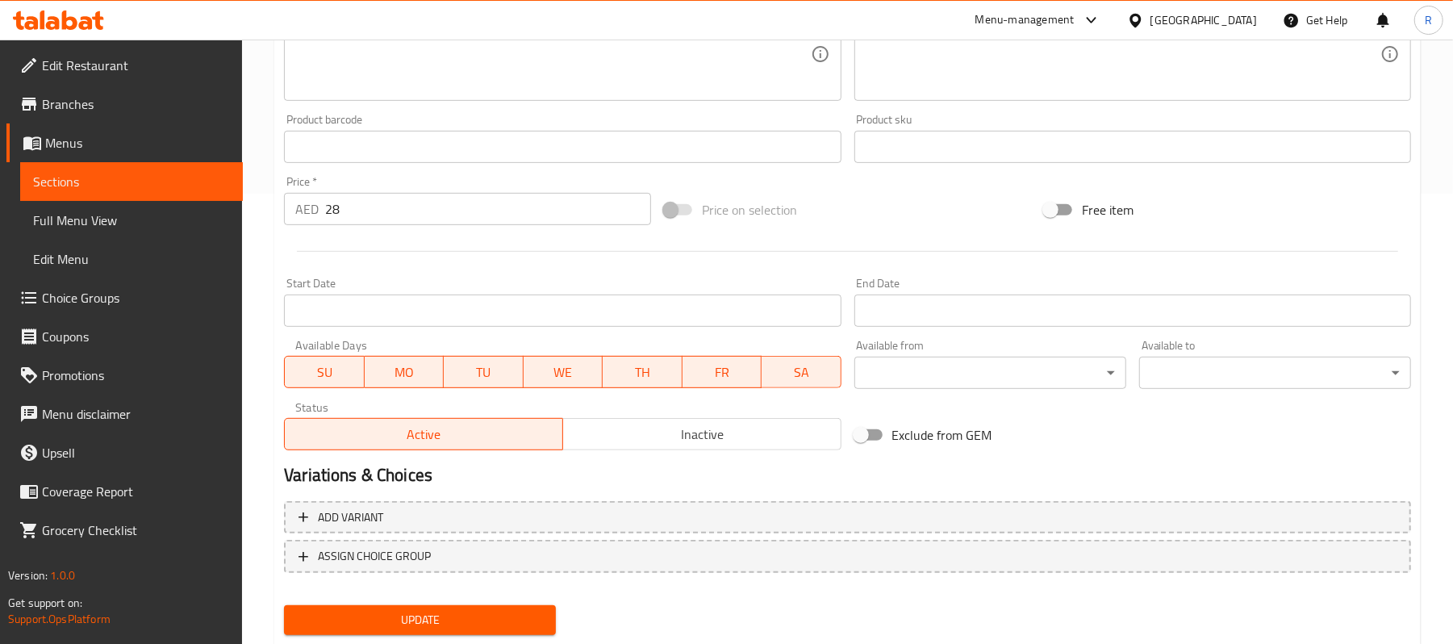
scroll to position [495, 0]
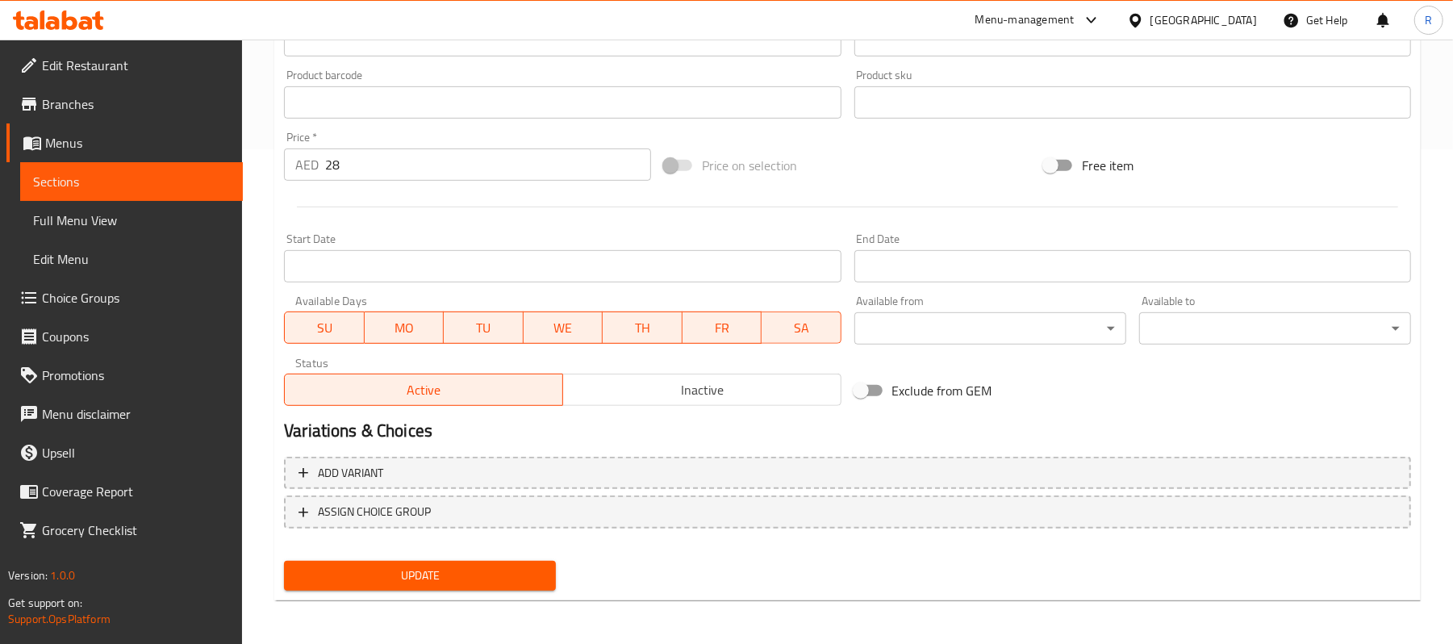
click at [547, 566] on button "Update" at bounding box center [420, 576] width 272 height 30
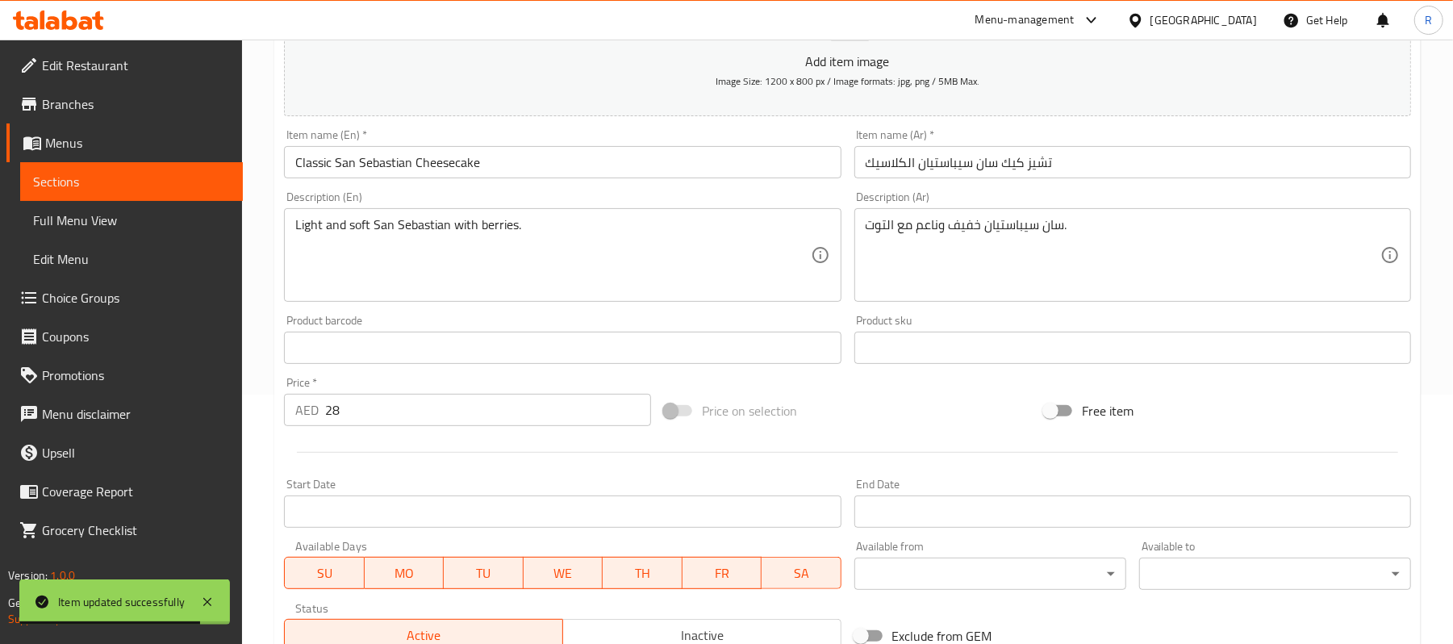
scroll to position [0, 0]
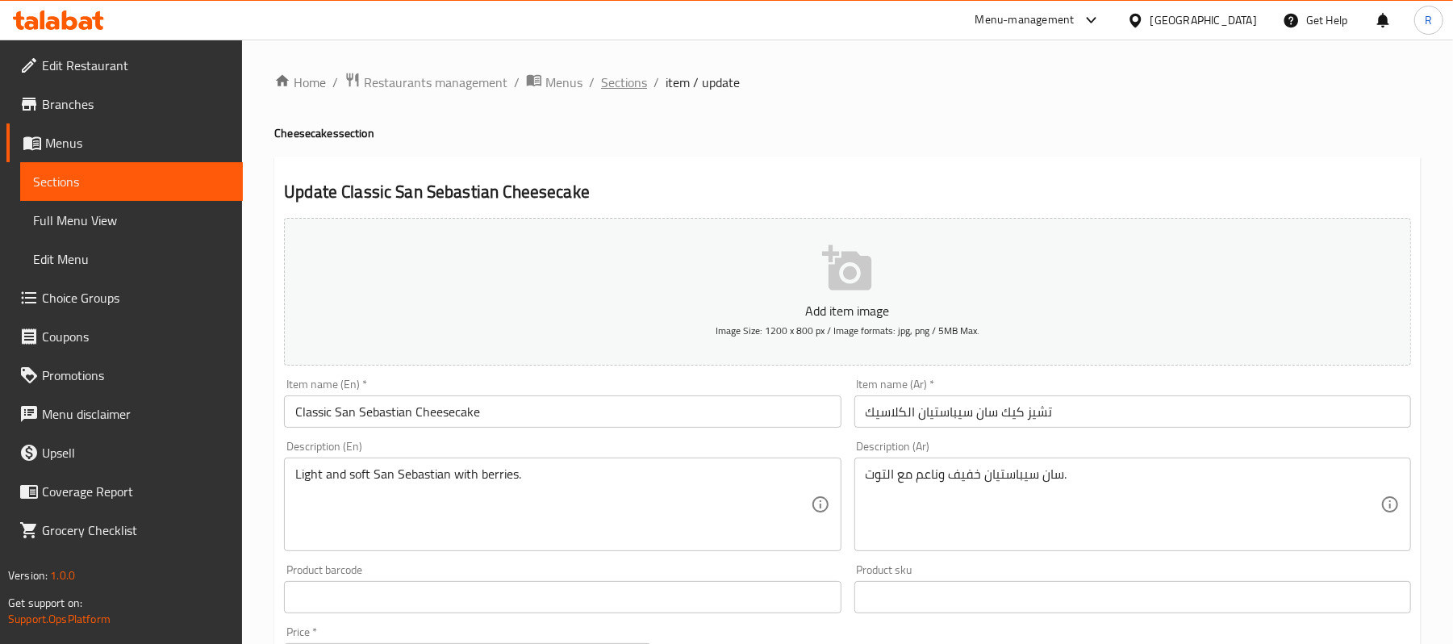
click at [621, 89] on span "Sections" at bounding box center [624, 82] width 46 height 19
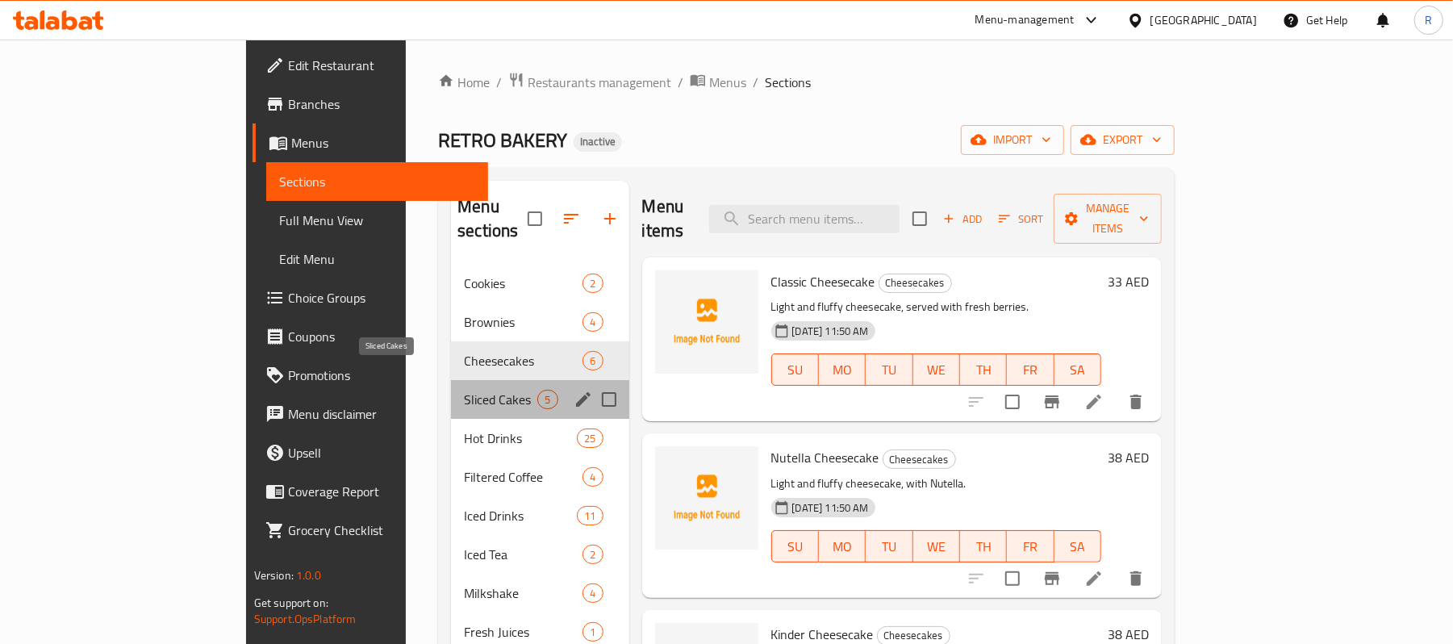
click at [464, 390] on span "Sliced Cakes" at bounding box center [500, 399] width 73 height 19
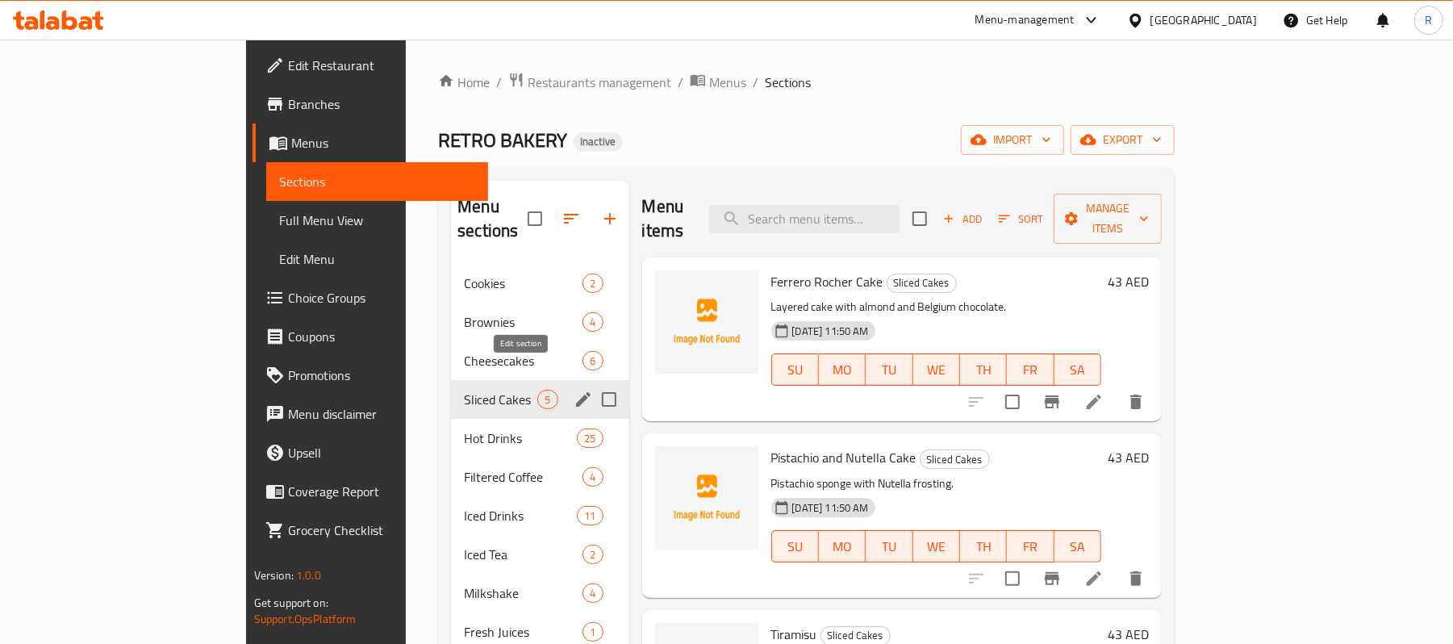
click at [574, 390] on icon "edit" at bounding box center [583, 399] width 19 height 19
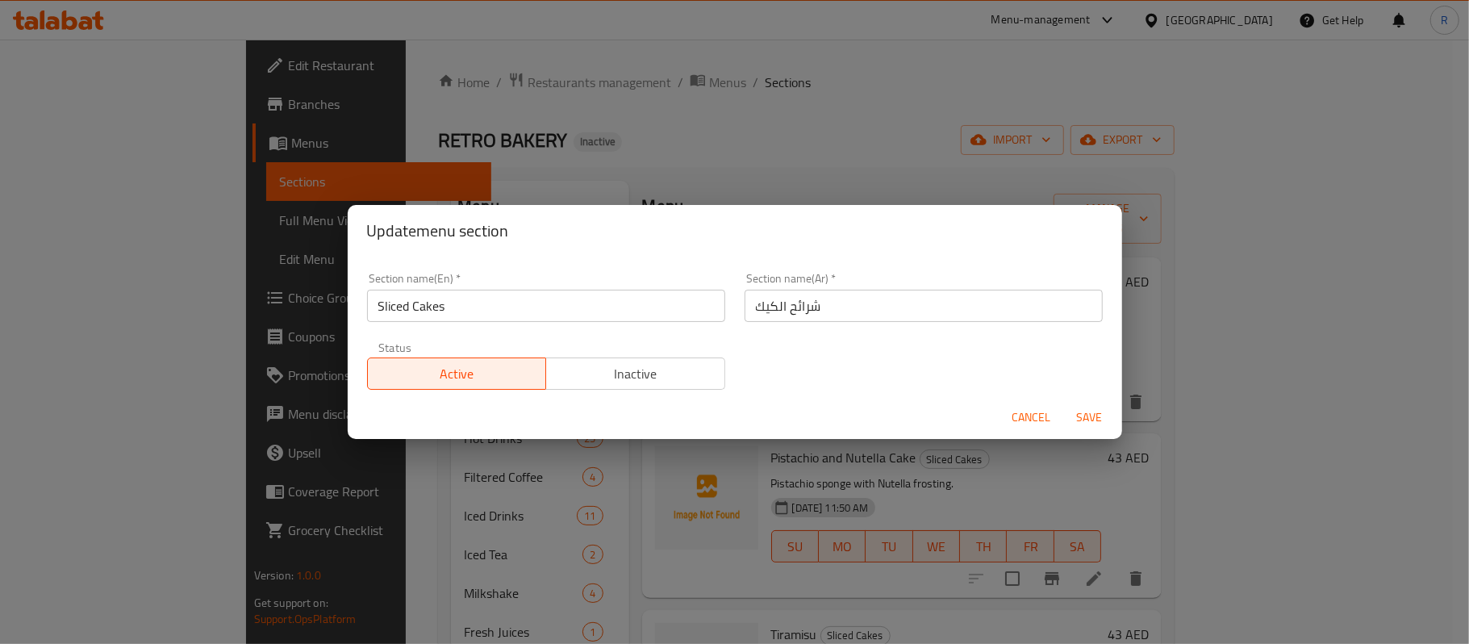
click at [1039, 421] on span "Cancel" at bounding box center [1032, 418] width 39 height 20
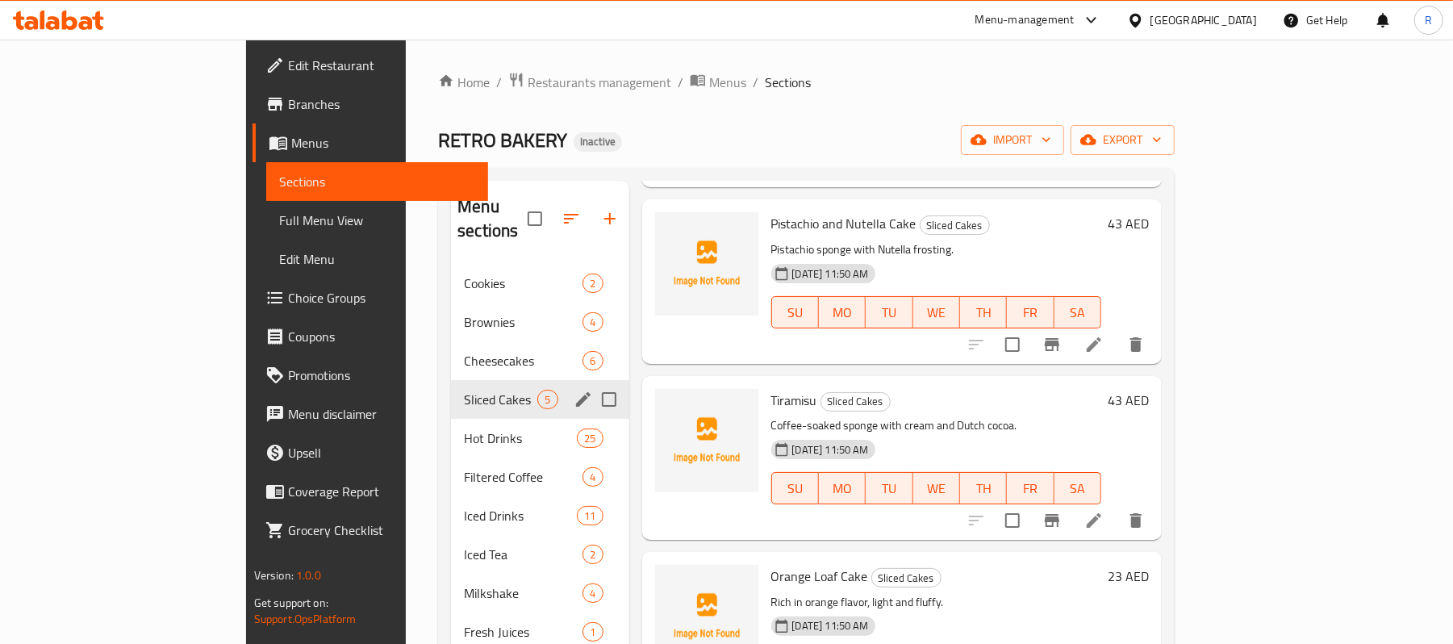
scroll to position [278, 0]
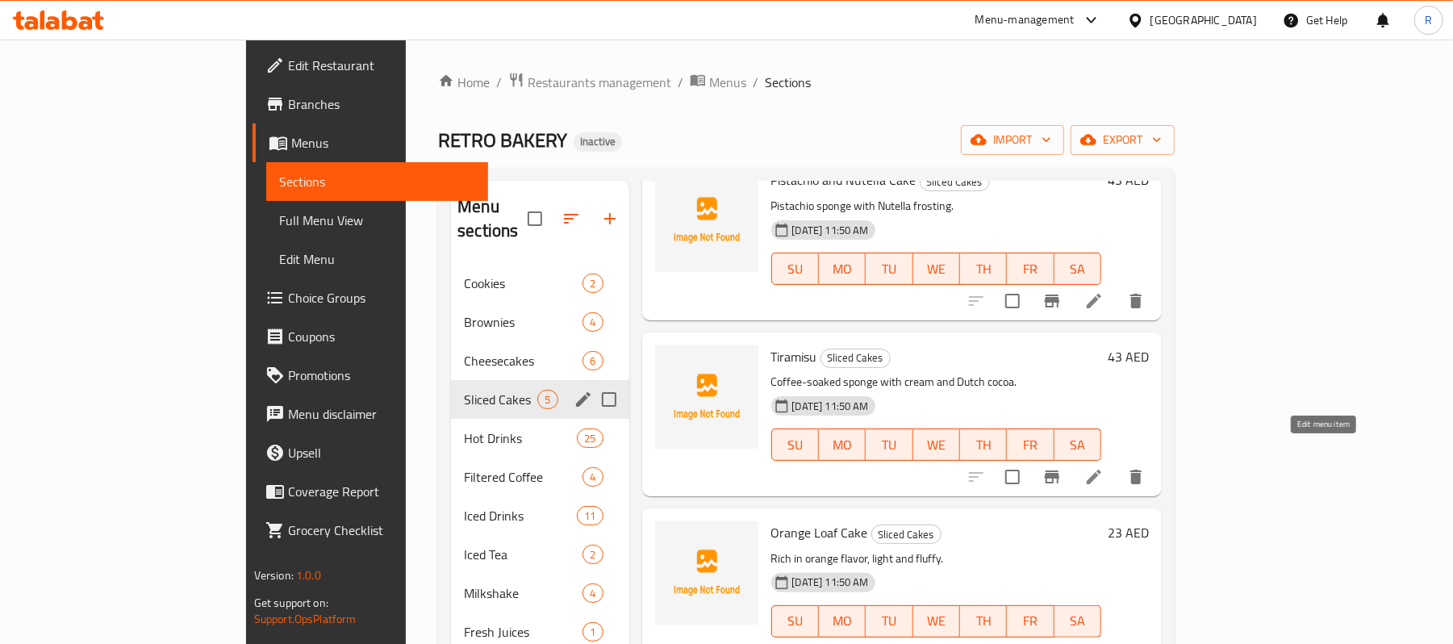
click at [1104, 467] on icon at bounding box center [1094, 476] width 19 height 19
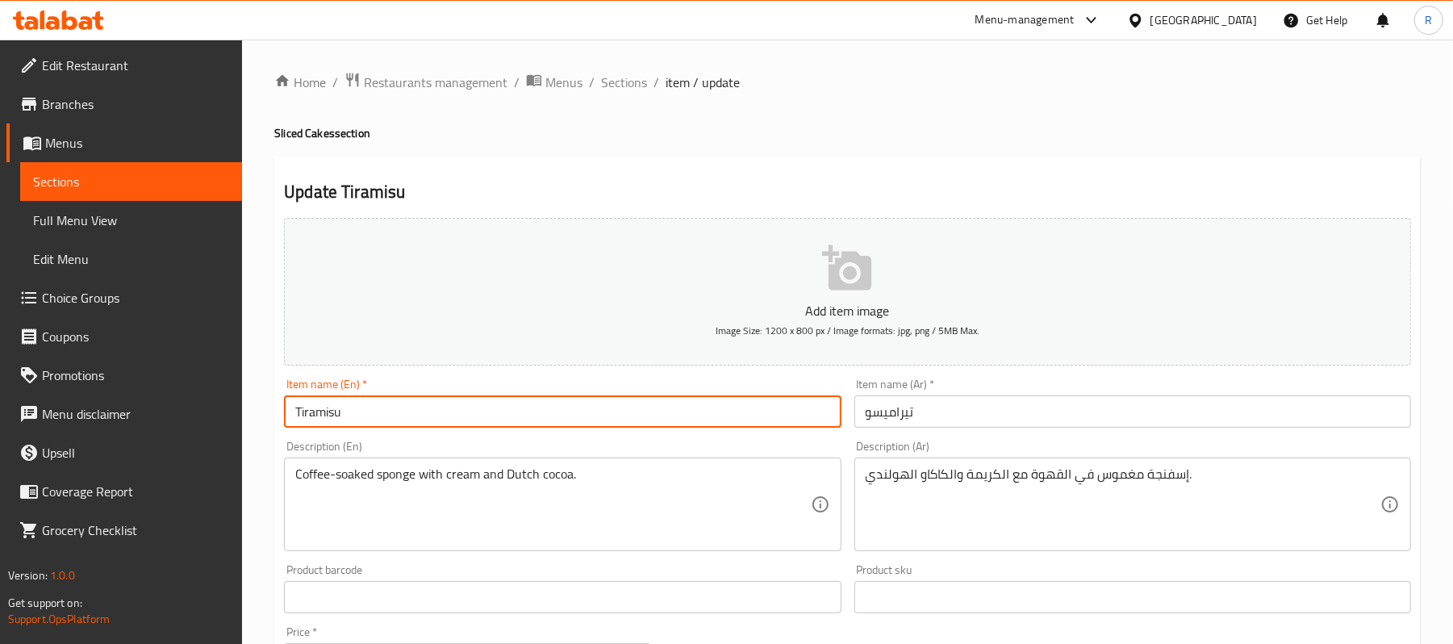
click at [525, 420] on input "Tiramisu" at bounding box center [562, 411] width 557 height 32
click at [495, 416] on input "Tiramisu cake" at bounding box center [562, 411] width 557 height 32
type input "Tiramisu cake"
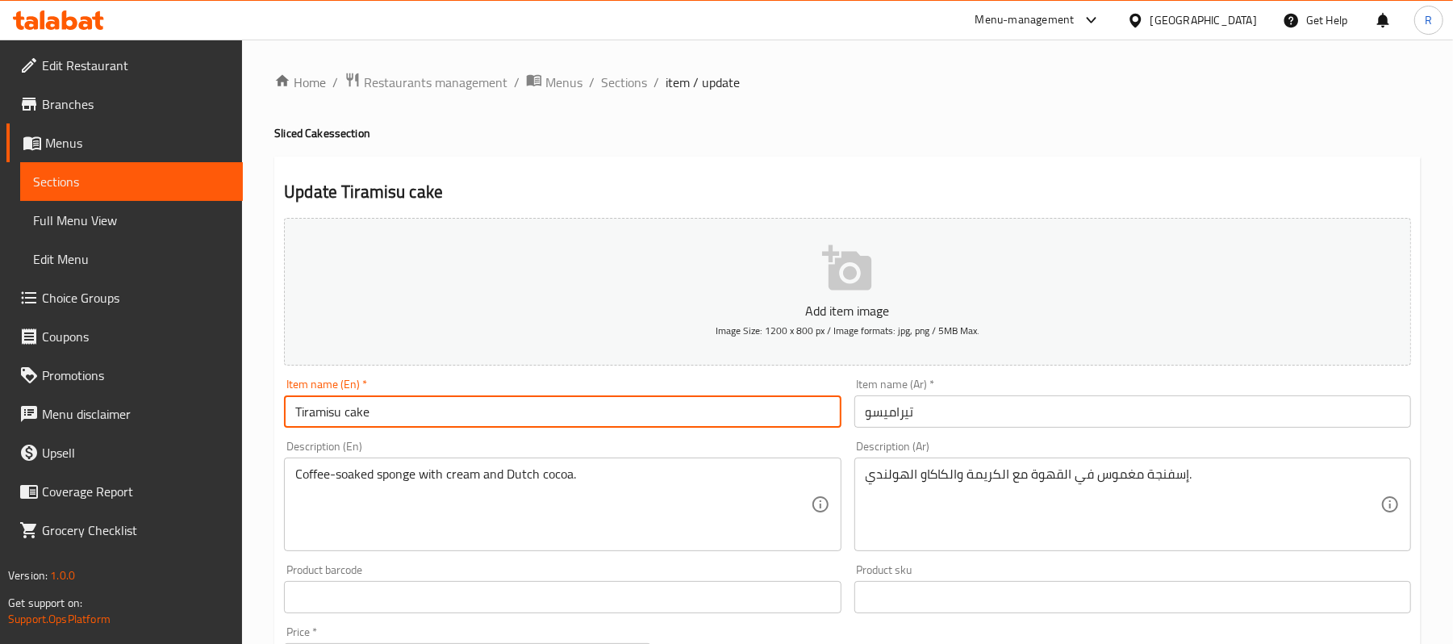
click at [994, 420] on input "تيراميسو" at bounding box center [1133, 411] width 557 height 32
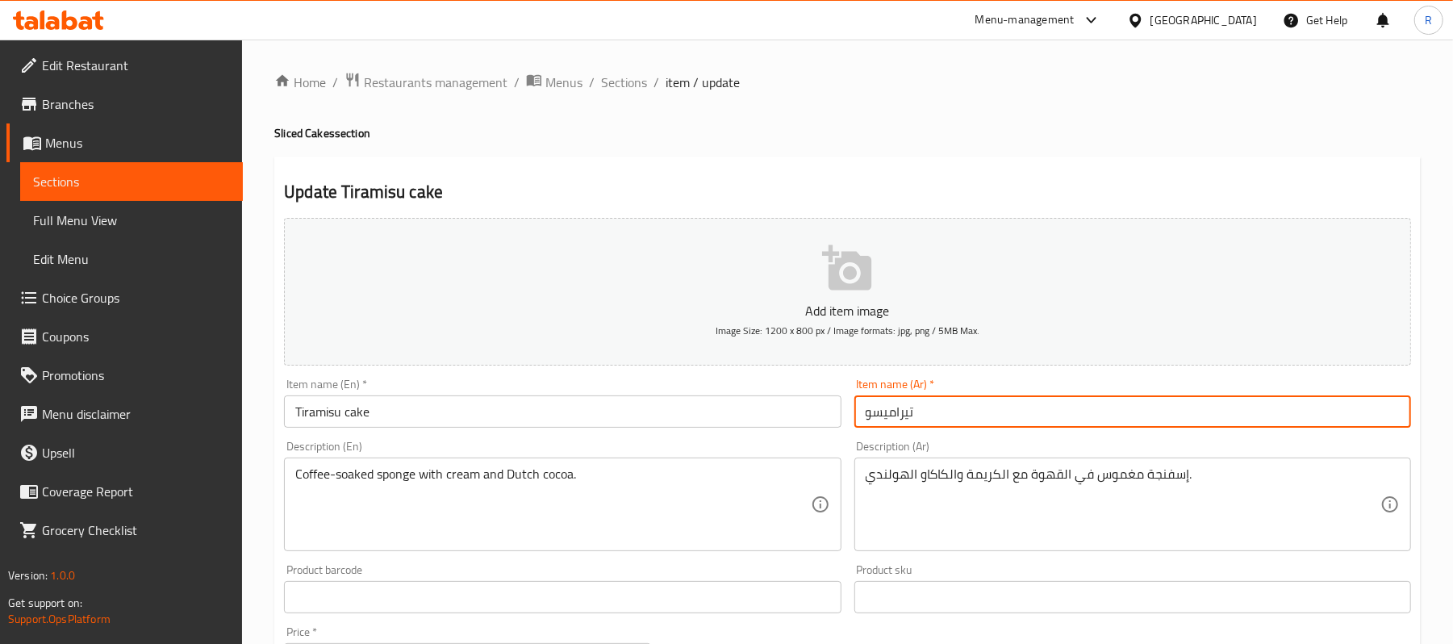
click at [994, 420] on input "تيراميسو" at bounding box center [1133, 411] width 557 height 32
paste input "كعكة ال"
click at [934, 416] on input "كعكة التيراميسو" at bounding box center [1133, 411] width 557 height 32
drag, startPoint x: 925, startPoint y: 416, endPoint x: 949, endPoint y: 413, distance: 24.4
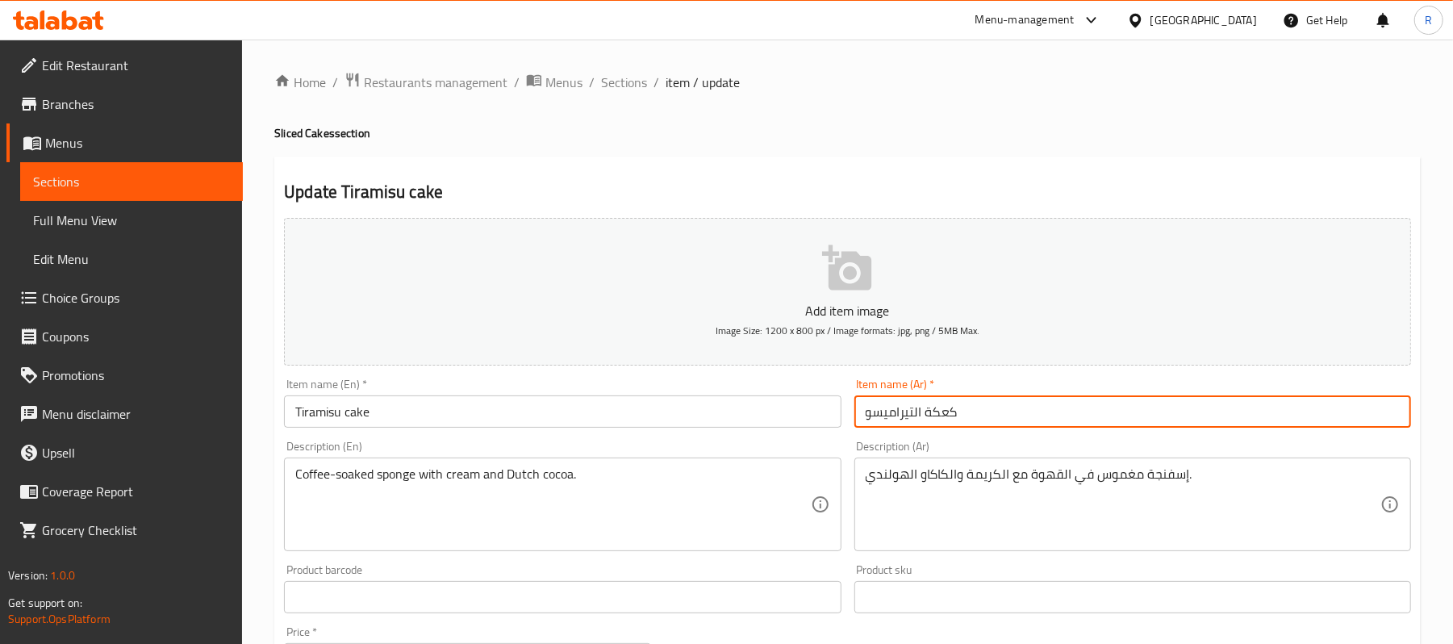
click at [949, 413] on input "كعكة التيراميسو" at bounding box center [1133, 411] width 557 height 32
type input "كيك التيراميسو"
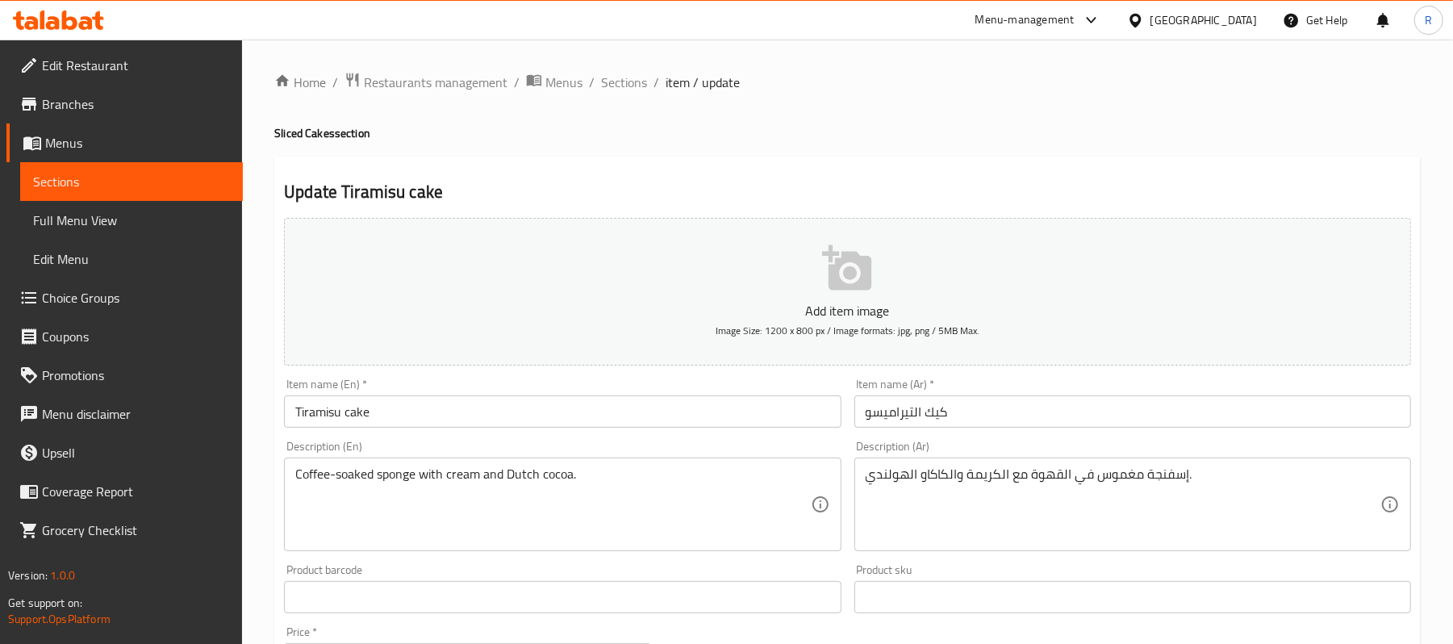
click at [838, 443] on div "Description (En) Coffee-soaked sponge with cream and Dutch cocoa. Description (…" at bounding box center [562, 496] width 557 height 111
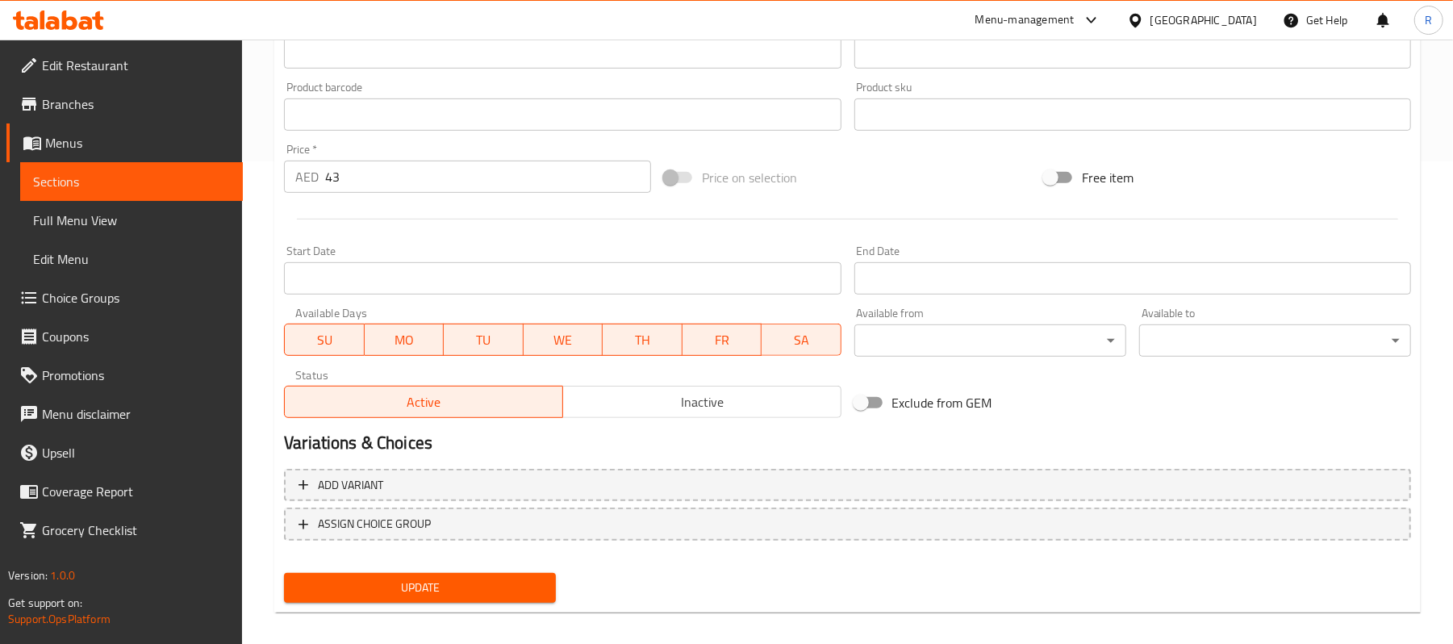
scroll to position [495, 0]
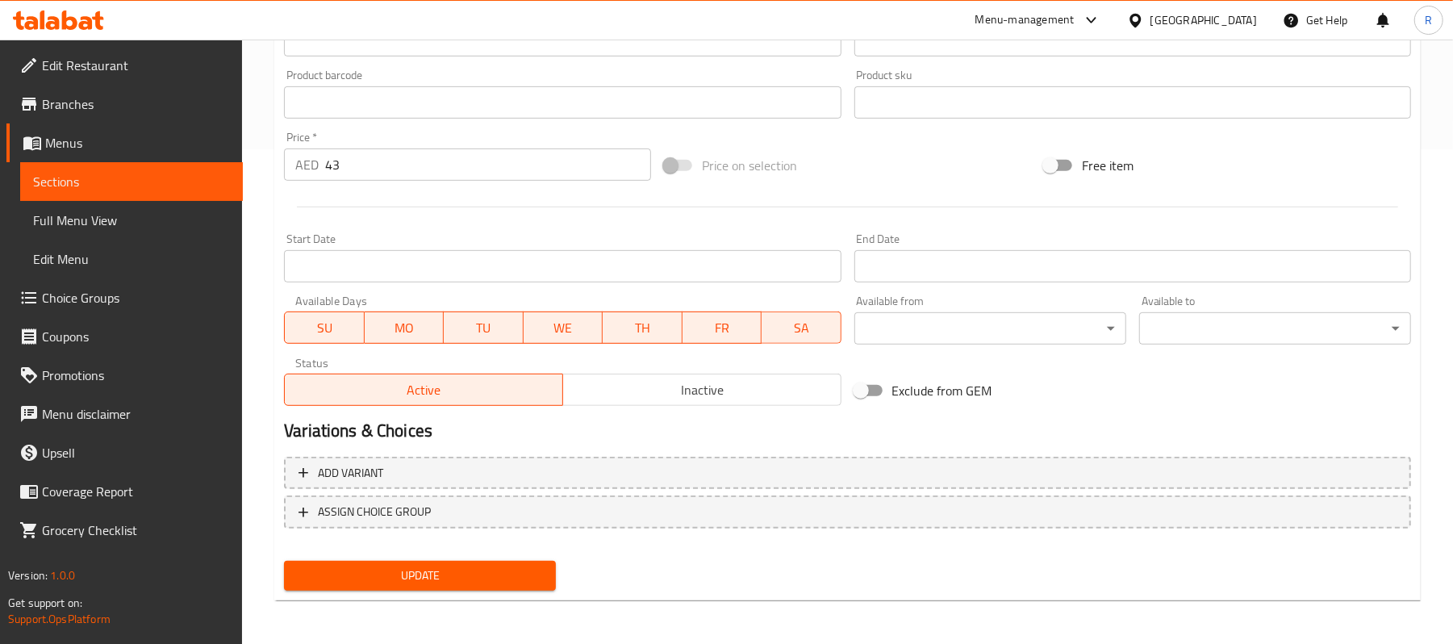
click at [508, 561] on button "Update" at bounding box center [420, 576] width 272 height 30
click at [537, 585] on button "Update" at bounding box center [420, 576] width 272 height 30
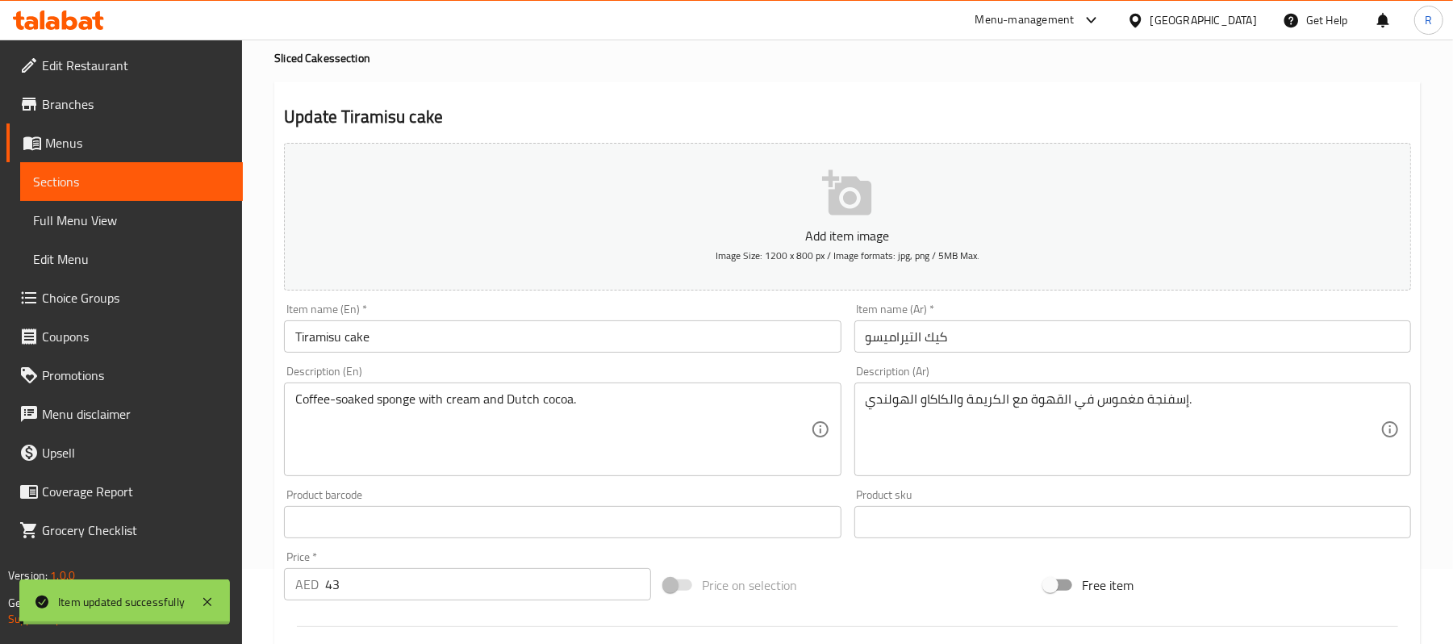
scroll to position [65, 0]
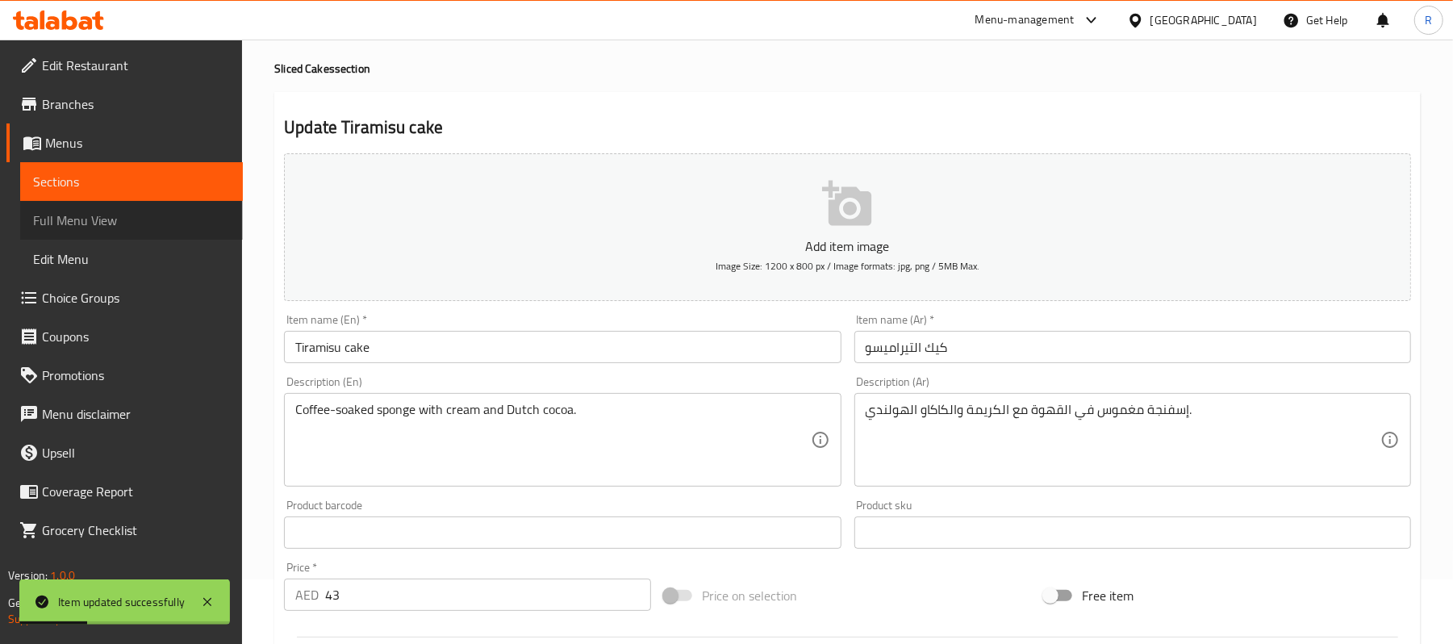
click at [115, 218] on span "Full Menu View" at bounding box center [131, 220] width 197 height 19
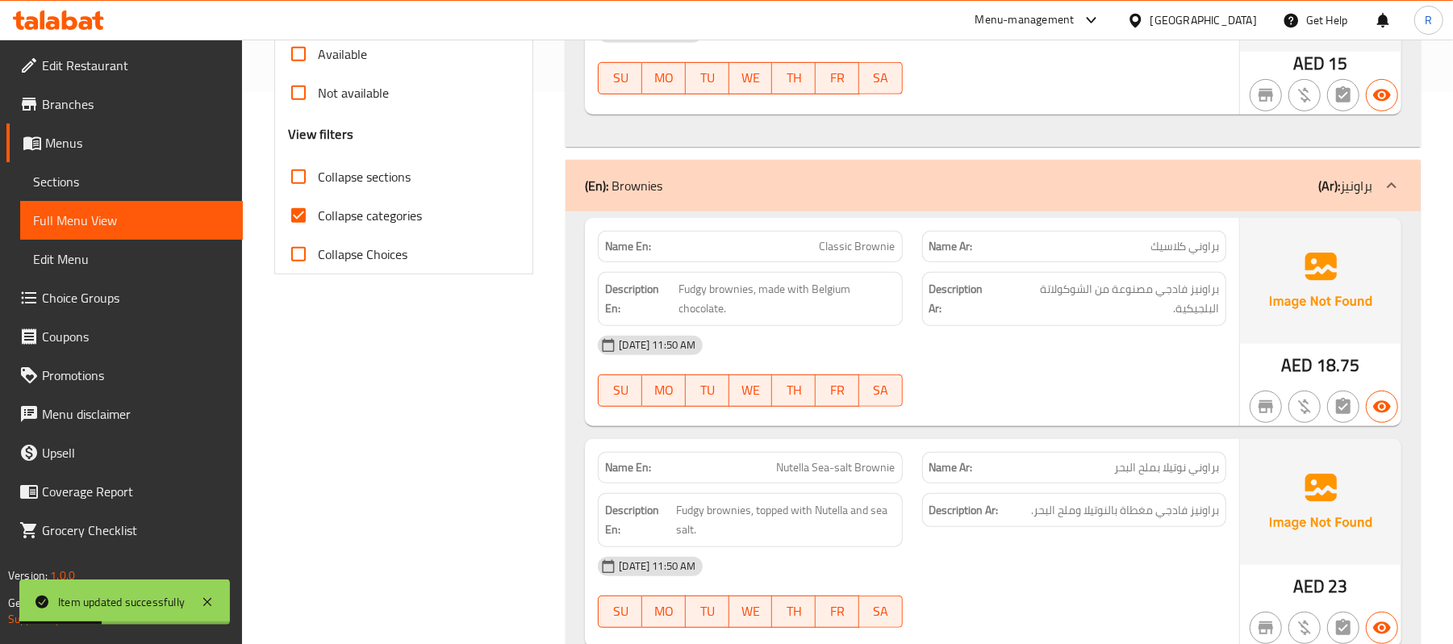
scroll to position [602, 0]
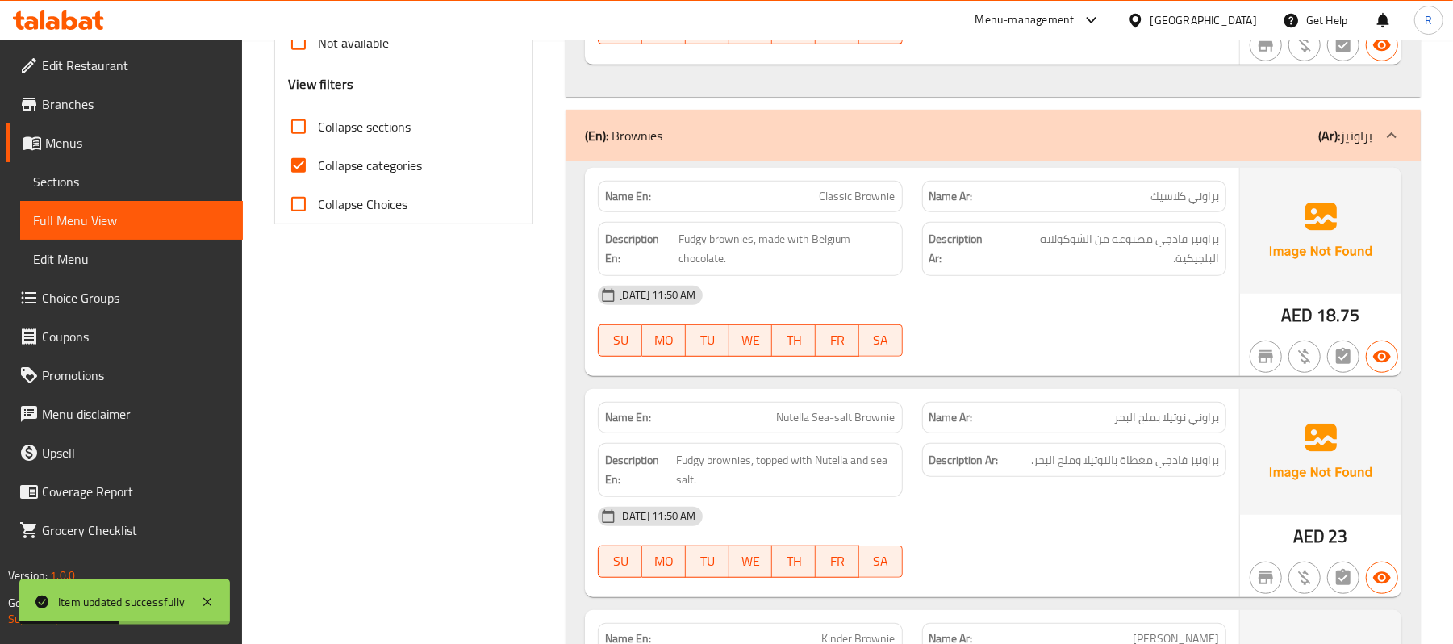
click at [299, 158] on input "Collapse categories" at bounding box center [298, 165] width 39 height 39
checkbox input "false"
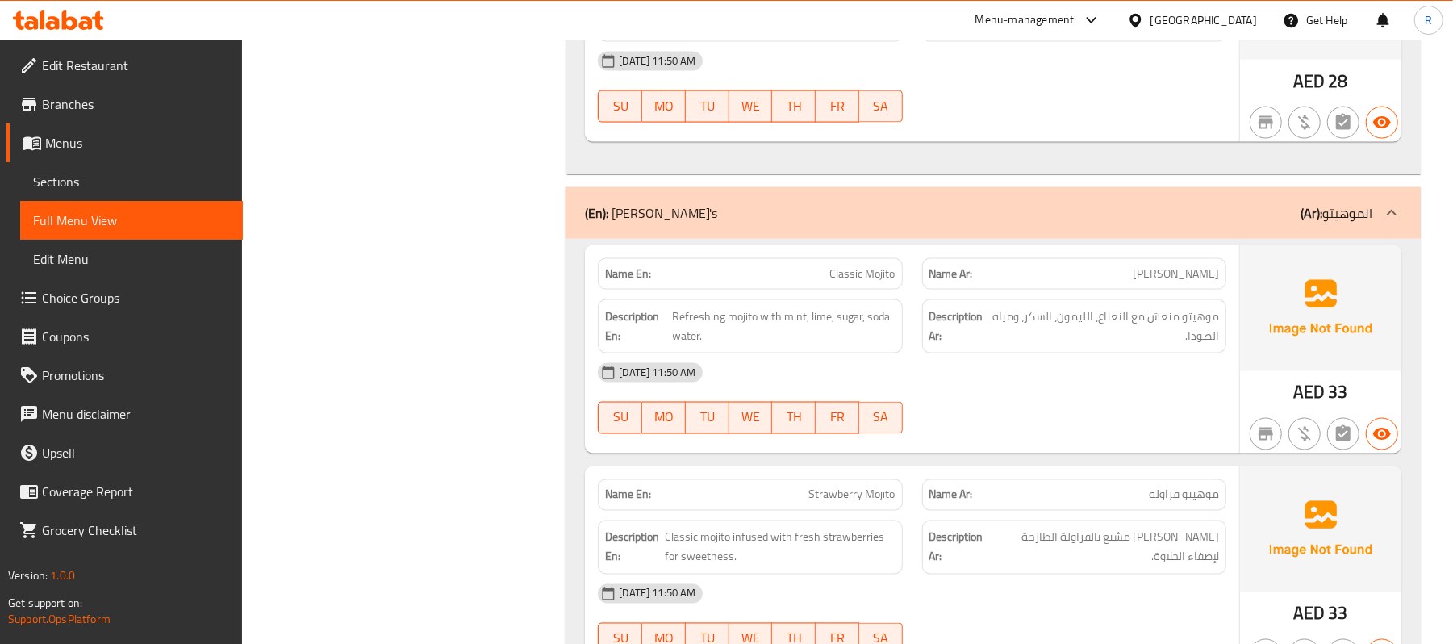
scroll to position [14496, 0]
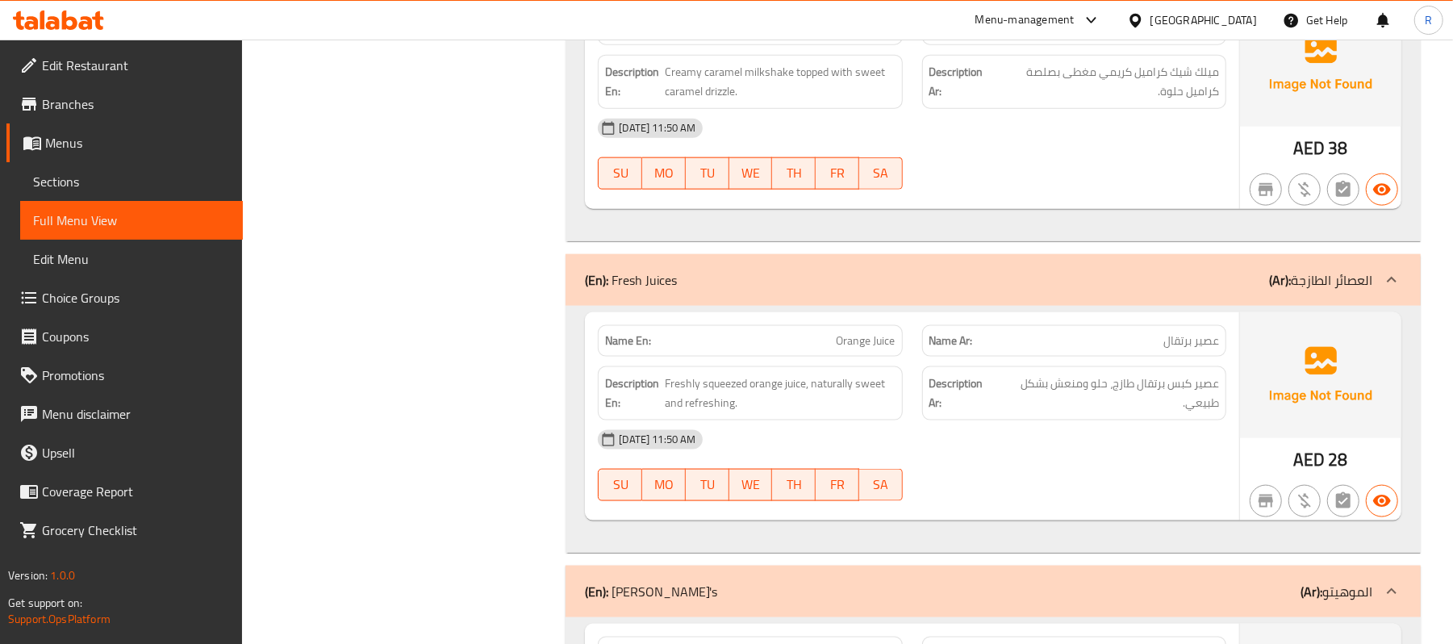
click at [1179, 17] on div "[GEOGRAPHIC_DATA]" at bounding box center [1204, 20] width 107 height 18
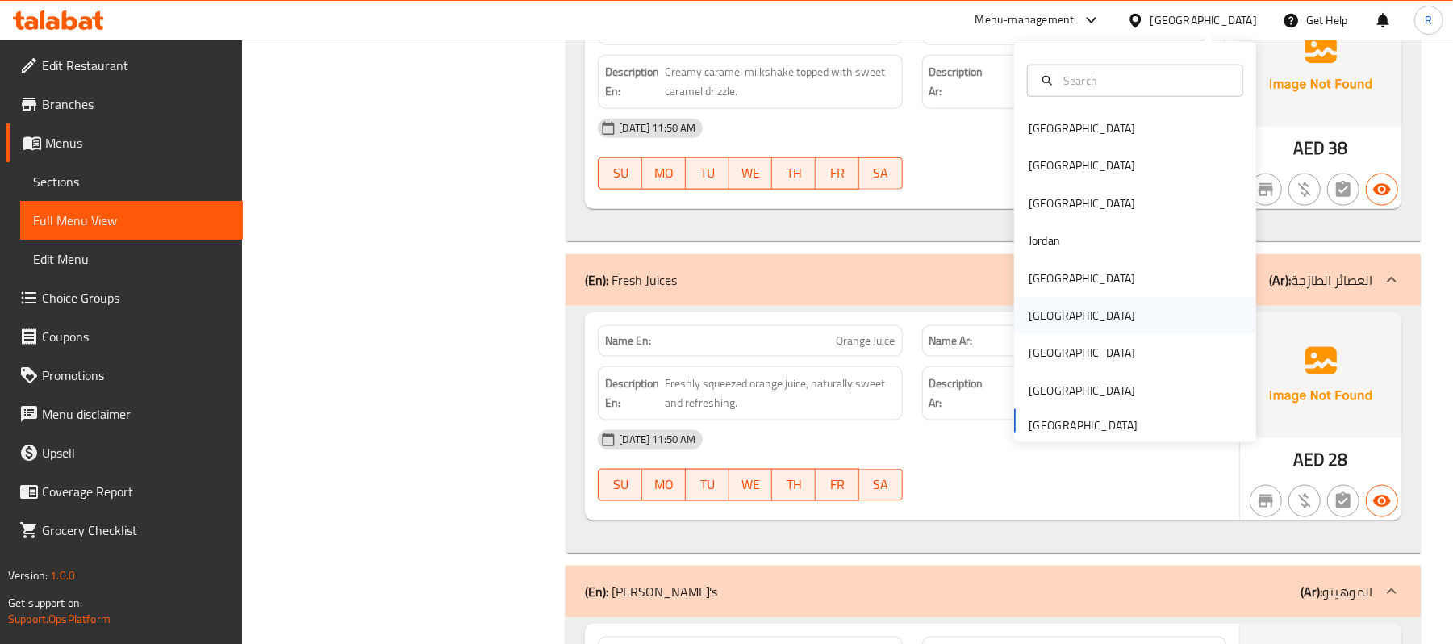
click at [1049, 307] on div "[GEOGRAPHIC_DATA]" at bounding box center [1082, 315] width 132 height 37
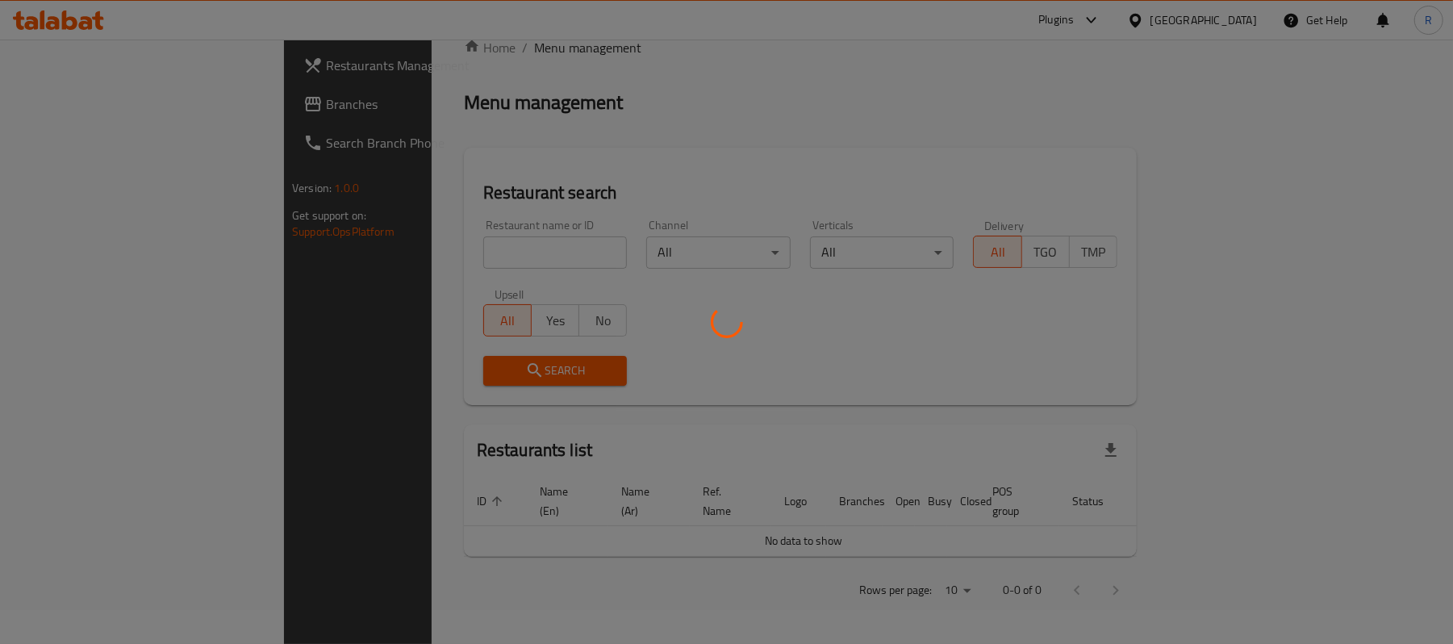
scroll to position [560, 0]
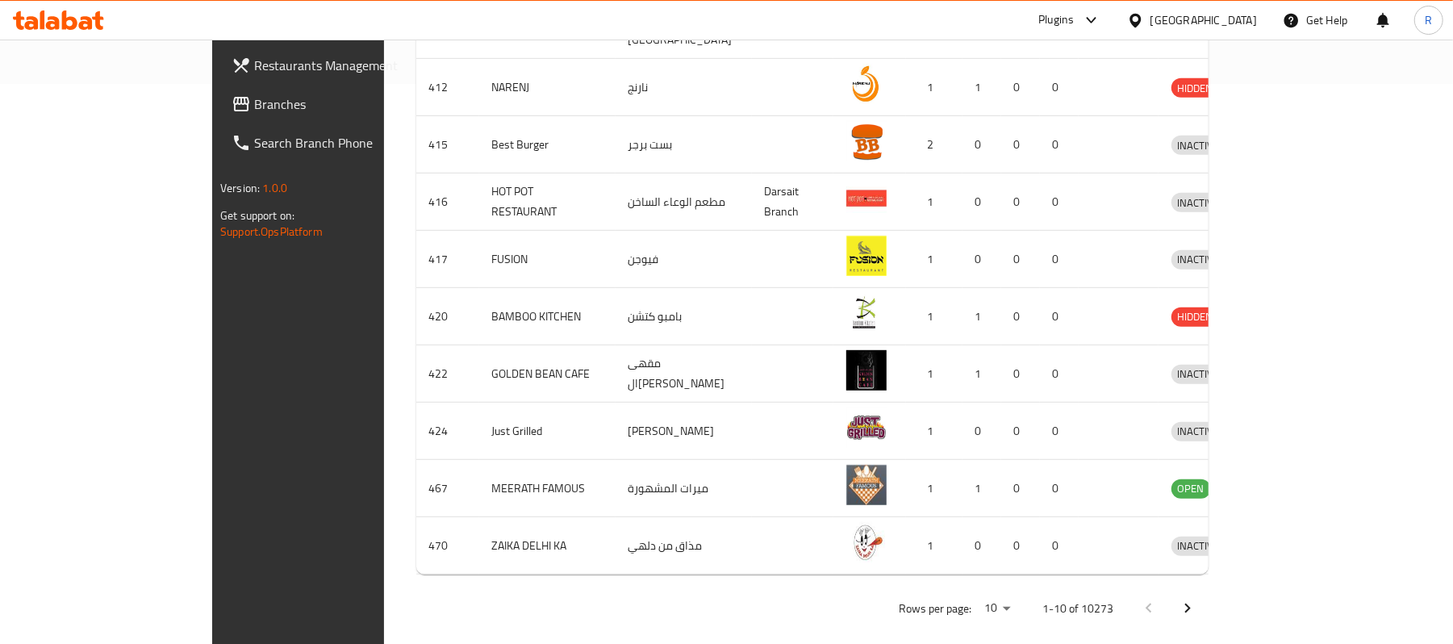
click at [254, 105] on span "Branches" at bounding box center [348, 103] width 188 height 19
